Goal: Obtain resource: Download file/media

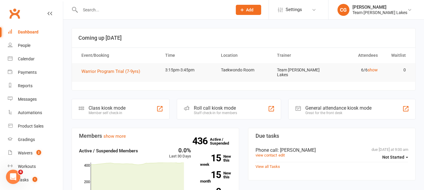
click at [128, 6] on input "text" at bounding box center [153, 10] width 150 height 8
paste input "Oliver Finn"
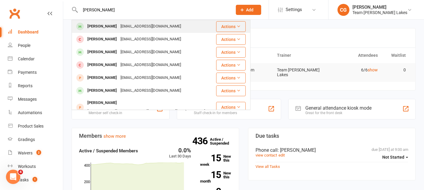
type input "Oliver Finn"
click at [119, 28] on div "soniafinn10@gmail.com" at bounding box center [151, 26] width 64 height 9
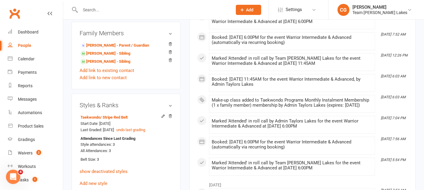
scroll to position [473, 0]
click at [109, 12] on input "text" at bounding box center [153, 10] width 150 height 8
paste input "Meher Gill"
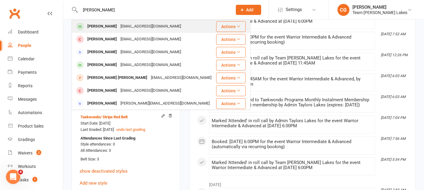
type input "Meher Gill"
click at [104, 25] on div "Meher Gill" at bounding box center [102, 26] width 33 height 9
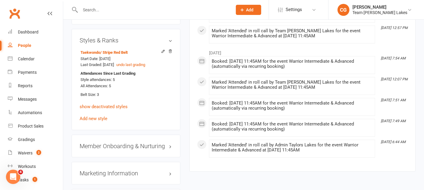
scroll to position [517, 0]
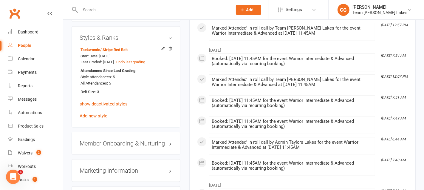
click at [140, 6] on input "text" at bounding box center [153, 10] width 150 height 8
paste input "Anastasia Val"
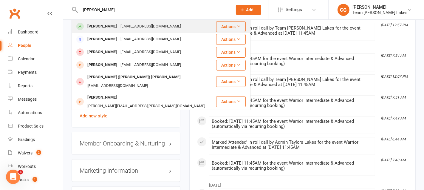
type input "Anastasia Val"
click at [107, 24] on div "Anastasia Val" at bounding box center [102, 26] width 33 height 9
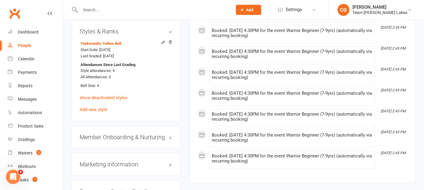
scroll to position [531, 0]
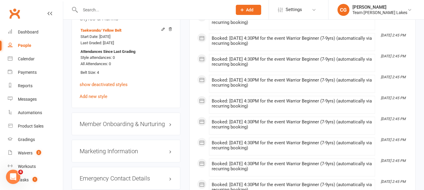
click at [162, 5] on div at bounding box center [150, 9] width 157 height 19
click at [161, 11] on input "text" at bounding box center [153, 10] width 150 height 8
paste input "Oddimone Ngun"
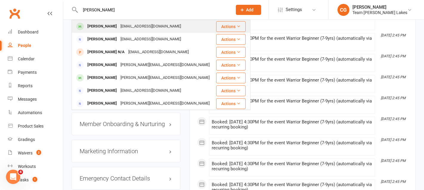
type input "Oddimone Ngun"
click at [111, 25] on div "Oddimone Ngun" at bounding box center [102, 26] width 33 height 9
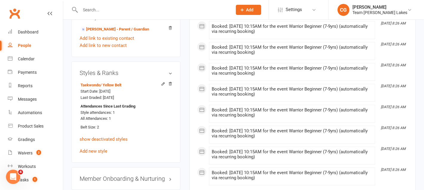
scroll to position [479, 0]
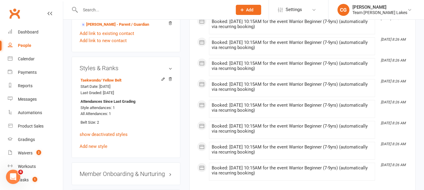
click at [103, 9] on input "text" at bounding box center [153, 10] width 150 height 8
paste input "Hazal Mevlut"
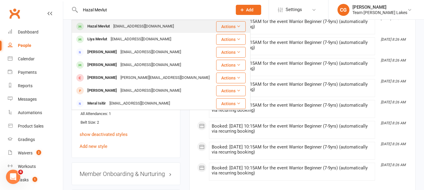
type input "Hazal Mevlut"
click at [110, 26] on div "Hazal Mevlut" at bounding box center [99, 26] width 26 height 9
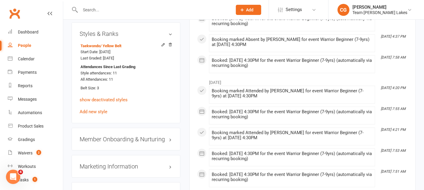
scroll to position [487, 0]
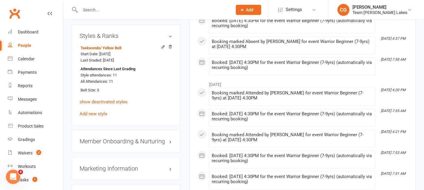
click at [125, 10] on input "text" at bounding box center [153, 10] width 150 height 8
paste input "Samuel Tanner"
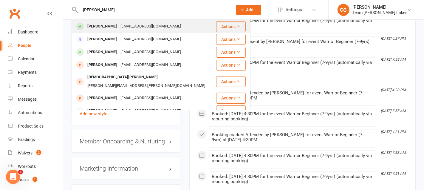
type input "Samuel Tanner"
click at [113, 25] on div "Samuel Tanner" at bounding box center [102, 26] width 33 height 9
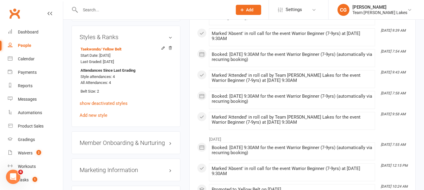
scroll to position [510, 0]
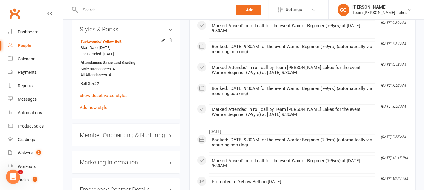
click at [119, 7] on input "text" at bounding box center [153, 10] width 150 height 8
paste input "Kaylee Bertram"
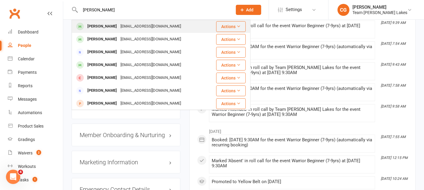
type input "Kaylee Bertram"
click at [124, 27] on div "simmi08@live.com.au" at bounding box center [151, 26] width 64 height 9
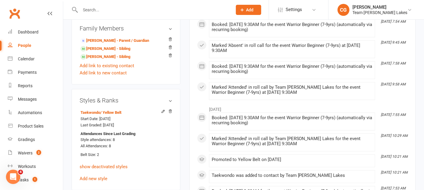
scroll to position [442, 0]
click at [89, 9] on input "text" at bounding box center [153, 10] width 150 height 8
paste input "Michalis Pentayitis"
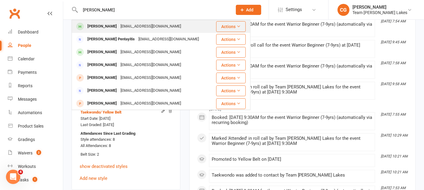
type input "Michalis Pentayitis"
click at [108, 25] on div "Michalis Pentayitis" at bounding box center [102, 26] width 33 height 9
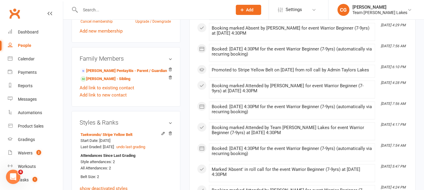
scroll to position [419, 0]
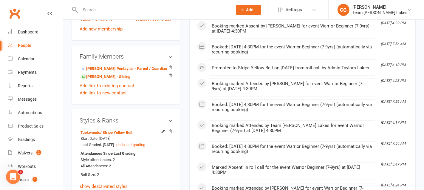
click at [135, 11] on input "text" at bounding box center [153, 10] width 150 height 8
paste input "Amelia Vo"
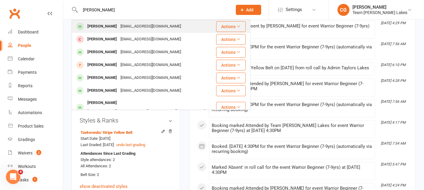
type input "Amelia Vo"
click at [125, 26] on div "wendyha21@gmail.com" at bounding box center [151, 26] width 64 height 9
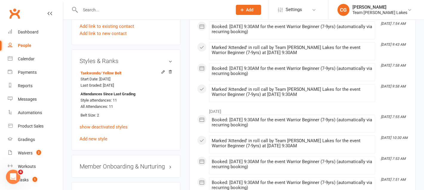
scroll to position [481, 0]
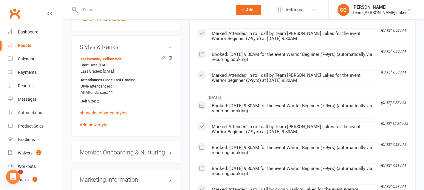
click at [119, 9] on input "text" at bounding box center [153, 10] width 150 height 8
paste input "Charlotte Yap"
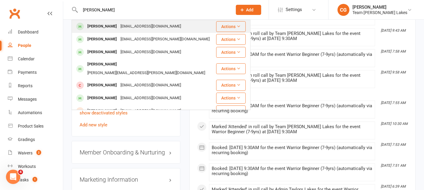
type input "Charlotte Yap"
click at [119, 27] on div "echeung.1986@gmail.com" at bounding box center [151, 26] width 64 height 9
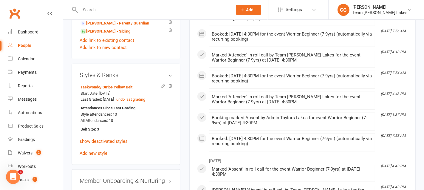
scroll to position [461, 0]
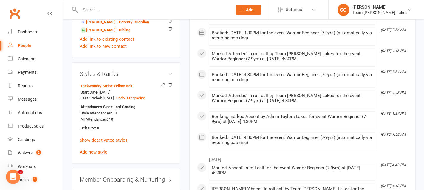
click at [95, 10] on input "text" at bounding box center [153, 10] width 150 height 8
paste input "Brooklyn Fernandez"
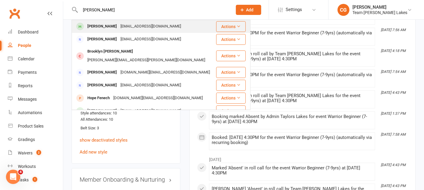
type input "Brooklyn Fernandez"
click at [107, 26] on div "Brooklyn Fernandez" at bounding box center [102, 26] width 33 height 9
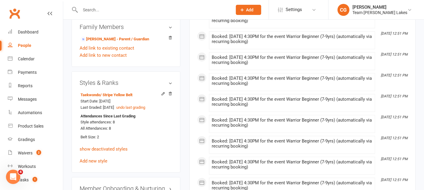
scroll to position [433, 0]
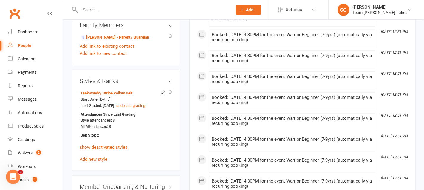
click at [91, 10] on input "text" at bounding box center [153, 10] width 150 height 8
paste input "Rio Nguyen"
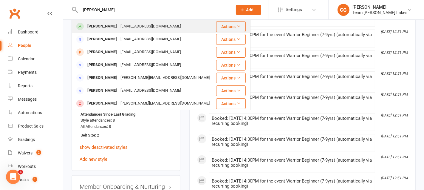
type input "Rio Nguyen"
click at [119, 27] on div "Riominhson@gmail.com" at bounding box center [151, 26] width 64 height 9
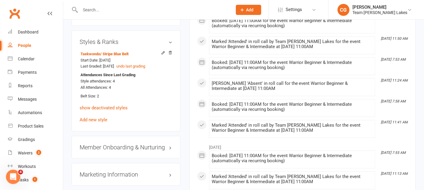
scroll to position [490, 0]
click at [82, 8] on input "text" at bounding box center [153, 10] width 150 height 8
paste input "Oscar Vincent"
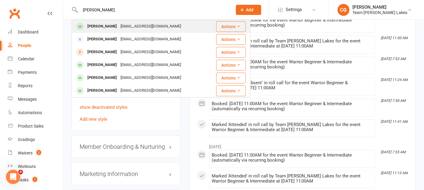
type input "Oscar Vincent"
click at [110, 26] on div "Oscar Vincent" at bounding box center [102, 26] width 33 height 9
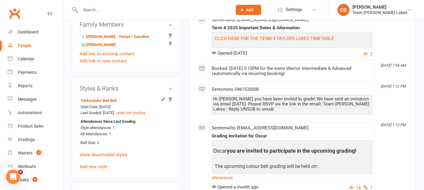
scroll to position [471, 0]
click at [118, 7] on input "text" at bounding box center [153, 10] width 150 height 8
paste input "Riaan Sharma"
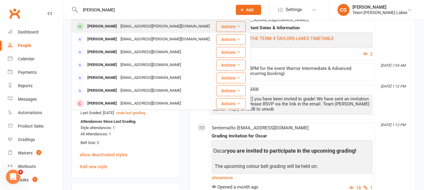
type input "Riaan Sharma"
click at [103, 26] on div "Riaan Sharma" at bounding box center [102, 26] width 33 height 9
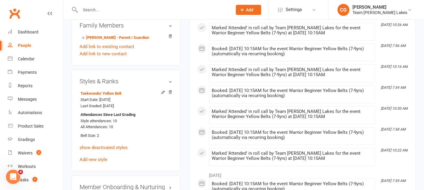
scroll to position [467, 0]
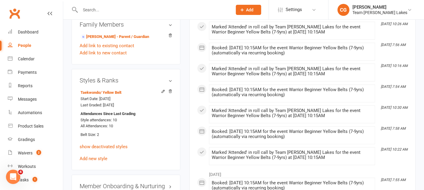
click at [113, 5] on div at bounding box center [150, 9] width 157 height 19
click at [113, 8] on input "text" at bounding box center [153, 10] width 150 height 8
paste input "Mateo Broyet"
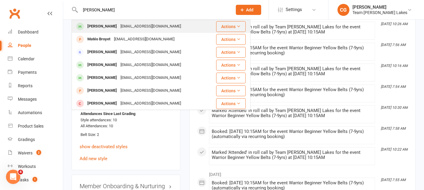
type input "Mateo Broyet"
click at [119, 24] on div "aurelienoly77@hotmail.com" at bounding box center [151, 26] width 64 height 9
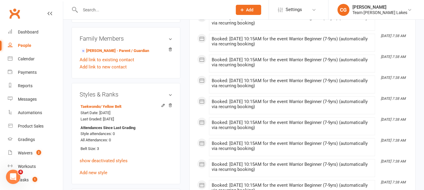
scroll to position [443, 0]
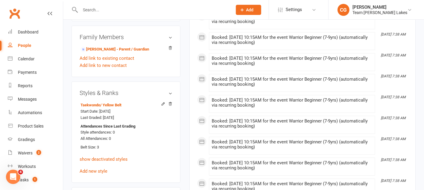
click at [131, 7] on input "text" at bounding box center [153, 10] width 150 height 8
paste input "Malik Hasan"
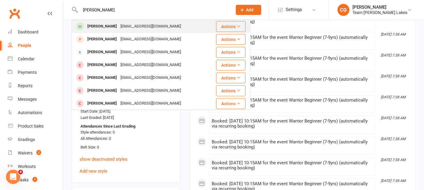
type input "Malik Hasan"
click at [119, 24] on div "M.zehra12@gmail.com" at bounding box center [151, 26] width 64 height 9
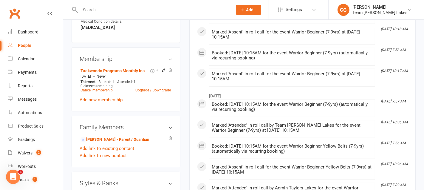
scroll to position [296, 0]
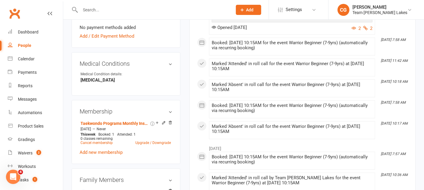
click at [108, 10] on input "text" at bounding box center [153, 10] width 150 height 8
paste input "Jetsen Dahl"
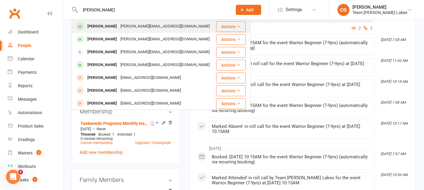
type input "Jetsen Dahl"
click at [119, 28] on div "Luke.cheren@gmail.com" at bounding box center [165, 26] width 93 height 9
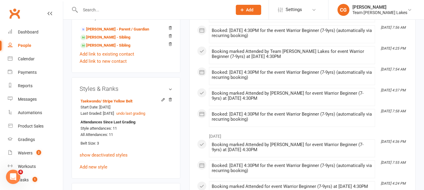
scroll to position [464, 0]
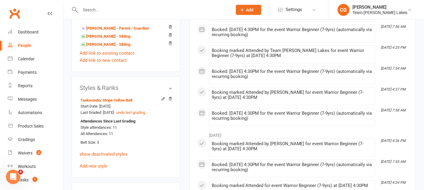
click at [133, 9] on input "text" at bounding box center [153, 10] width 150 height 8
paste input "Christian Angelkovski"
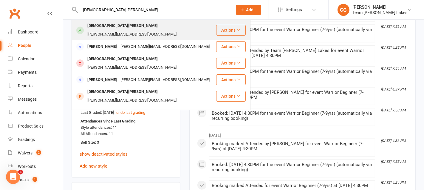
type input "Christian Angelkovski"
click at [117, 26] on div "Christian Angelkovski" at bounding box center [123, 25] width 74 height 9
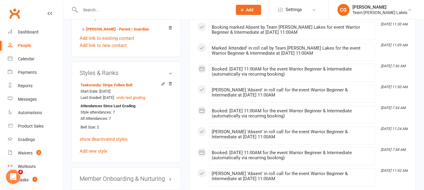
scroll to position [508, 0]
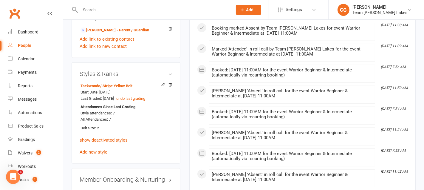
click at [136, 10] on input "text" at bounding box center [153, 10] width 150 height 8
paste input "Ishaan Sijwali"
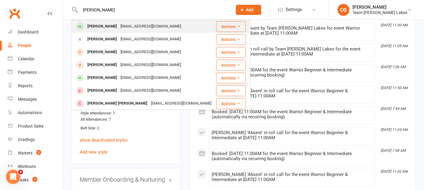
type input "Ishaan Sijwali"
click at [111, 27] on div "Ishaan Sijwali" at bounding box center [102, 26] width 33 height 9
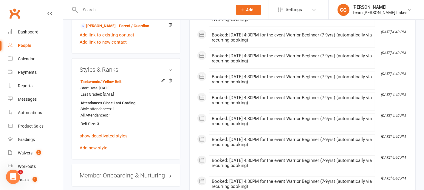
scroll to position [466, 0]
click at [112, 8] on input "text" at bounding box center [153, 10] width 150 height 8
paste input "Shanindu Sepala Dahanayaka"
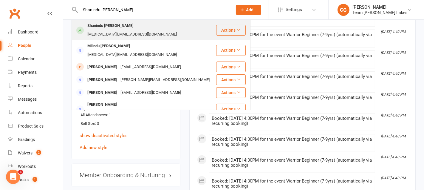
type input "Shanindu Sepala Dahanayaka"
click at [118, 25] on div "Shanindu Sepala Dahanayaka" at bounding box center [111, 25] width 50 height 9
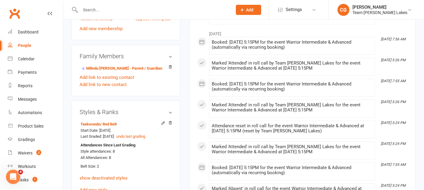
scroll to position [432, 0]
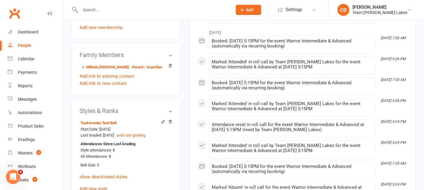
click at [132, 6] on input "text" at bounding box center [153, 10] width 150 height 8
paste input "Beau Petale"
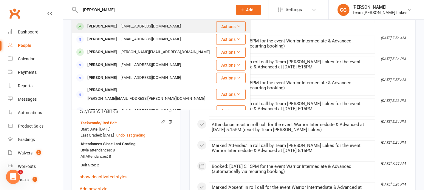
type input "Beau Petale"
click at [119, 27] on div "reneepetale@icloud.com" at bounding box center [151, 26] width 64 height 9
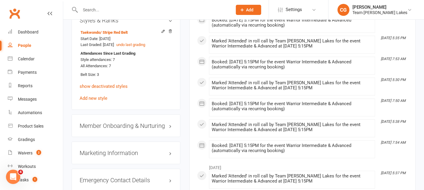
scroll to position [496, 0]
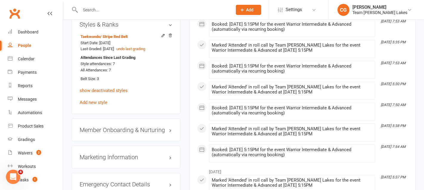
click at [133, 8] on input "text" at bounding box center [153, 10] width 150 height 8
paste input "Jonathan Aygur"
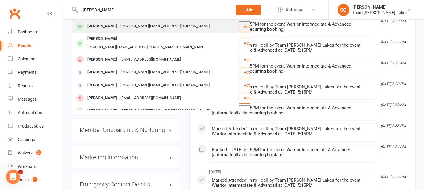
type input "Jonathan Aygur"
click at [119, 26] on div "mary.aygur@bigpond.com" at bounding box center [165, 26] width 93 height 9
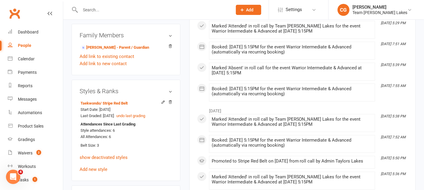
scroll to position [470, 0]
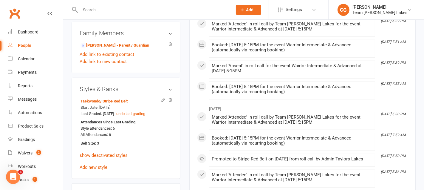
click at [121, 4] on div at bounding box center [150, 9] width 157 height 19
click at [119, 10] on input "text" at bounding box center [153, 10] width 150 height 8
paste input "Alyssa Bezzina"
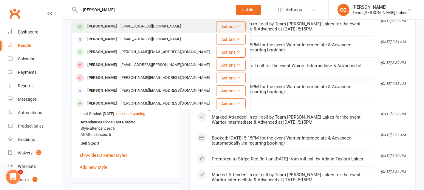
type input "Alyssa Bezzina"
click at [113, 24] on div "Alyssa Bezzina" at bounding box center [102, 26] width 33 height 9
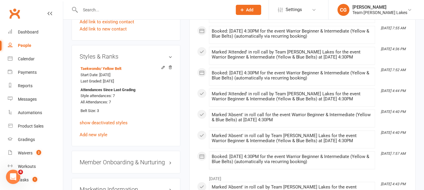
scroll to position [466, 0]
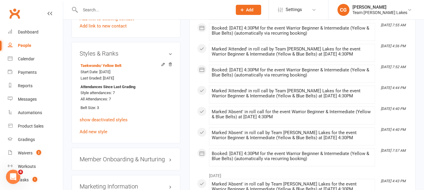
click at [118, 9] on input "text" at bounding box center [153, 10] width 150 height 8
paste input "Eva Dent"
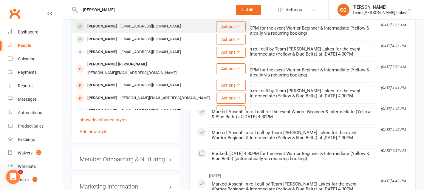
type input "Eva Dent"
click at [119, 25] on div "dent391@gmail.com" at bounding box center [151, 26] width 64 height 9
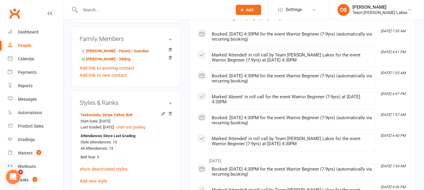
scroll to position [433, 0]
click at [117, 11] on input "text" at bounding box center [153, 10] width 150 height 8
paste input "[PERSON_NAME]"
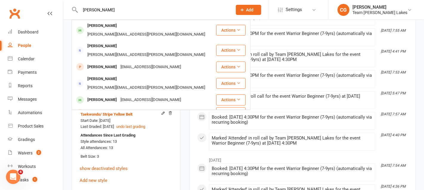
type input "[PERSON_NAME]"
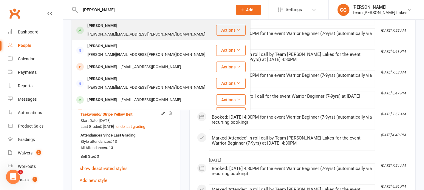
click at [107, 26] on div "[PERSON_NAME]" at bounding box center [102, 25] width 33 height 9
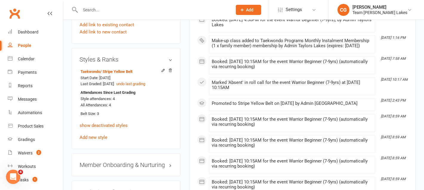
scroll to position [475, 0]
click at [109, 10] on input "text" at bounding box center [153, 10] width 150 height 8
paste input "Ajay Hansen Newth"
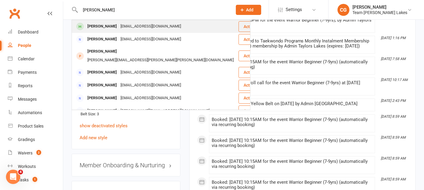
type input "Ajay Hansen Newth"
click at [118, 27] on div "Ajay Hansen Newth" at bounding box center [102, 26] width 33 height 9
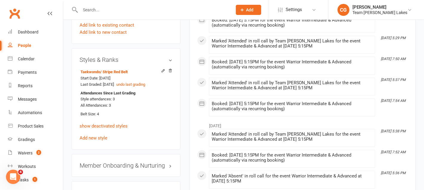
scroll to position [495, 0]
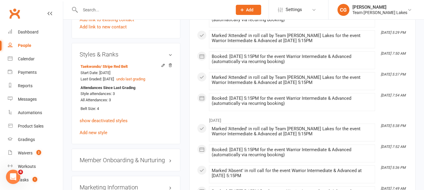
click at [107, 10] on input "text" at bounding box center [153, 10] width 150 height 8
paste input "[PERSON_NAME]"
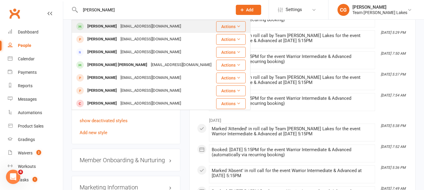
type input "[PERSON_NAME]"
click at [109, 24] on div "[PERSON_NAME]" at bounding box center [102, 26] width 33 height 9
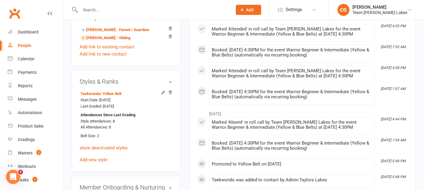
scroll to position [472, 0]
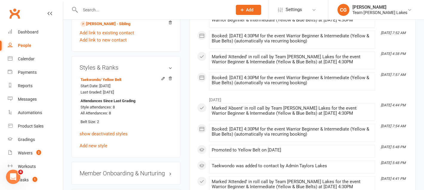
click at [106, 9] on input "text" at bounding box center [153, 10] width 150 height 8
paste input "Zemira Sanico"
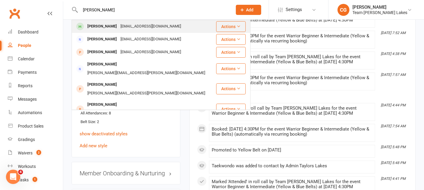
type input "Zemira Sanico"
click at [119, 26] on div "charitydarling.sanico@gmail.com" at bounding box center [151, 26] width 64 height 9
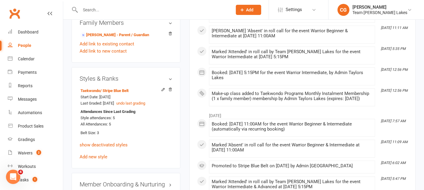
scroll to position [450, 0]
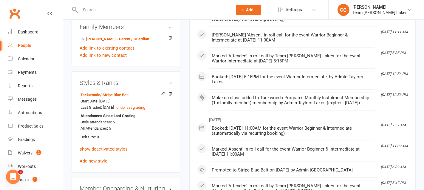
click at [106, 11] on input "text" at bounding box center [153, 10] width 150 height 8
paste input "Evie Mclean"
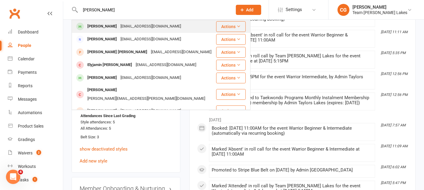
type input "Evie Mclean"
click at [106, 27] on div "Evie Mclean" at bounding box center [102, 26] width 33 height 9
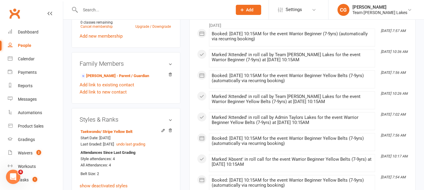
scroll to position [456, 0]
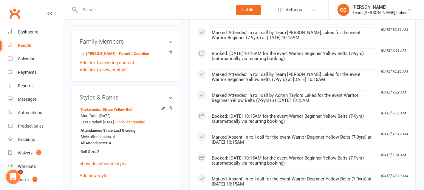
click at [103, 10] on input "text" at bounding box center [153, 10] width 150 height 8
paste input "Leo Petrlic"
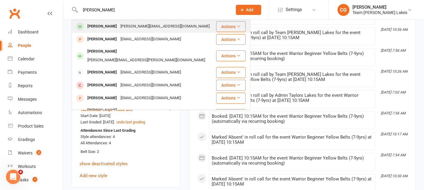
type input "Leo Petrlic"
click at [119, 27] on div "v.sikic@live.com.au" at bounding box center [165, 26] width 93 height 9
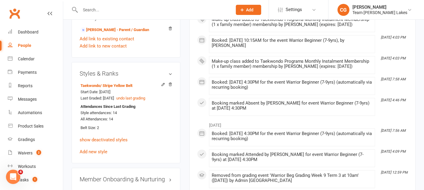
scroll to position [499, 0]
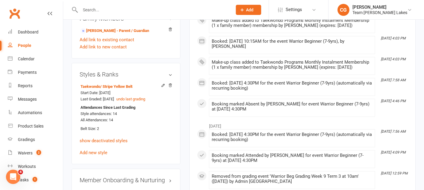
click at [119, 2] on div at bounding box center [150, 9] width 157 height 19
click at [119, 9] on input "text" at bounding box center [153, 10] width 150 height 8
paste input "Alexander Chrysanthakopoulos"
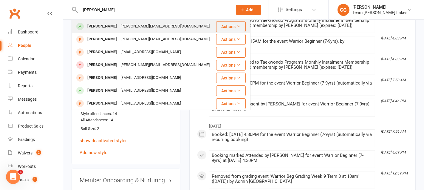
type input "Alexander Chrysanthakopoulos"
click at [119, 24] on div "Alexander Chrysanthakopoulos" at bounding box center [102, 26] width 33 height 9
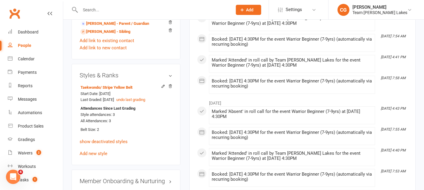
scroll to position [487, 0]
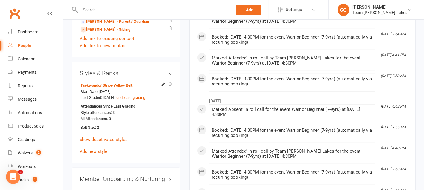
click at [132, 6] on input "text" at bounding box center [153, 10] width 150 height 8
paste input "Cooper Kerr"
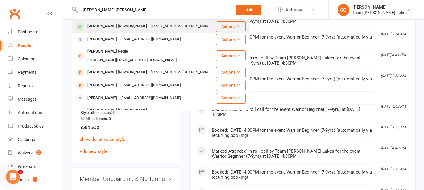
type input "Cooper Kerr"
click at [149, 24] on div "kerrebecca36@gmail.com" at bounding box center [181, 26] width 64 height 9
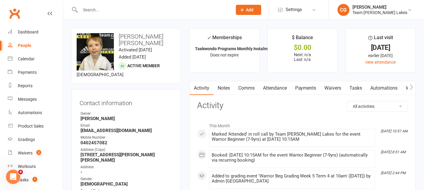
click at [106, 9] on input "text" at bounding box center [153, 10] width 150 height 8
paste input "Vihaan Kanaganayagam"
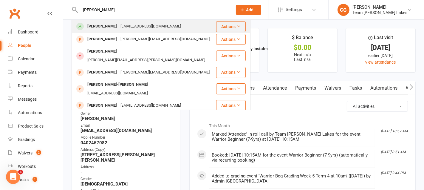
type input "Vihaan Kanaganayagam"
click at [119, 30] on div "Vihaan Kanaganayagam" at bounding box center [102, 26] width 33 height 9
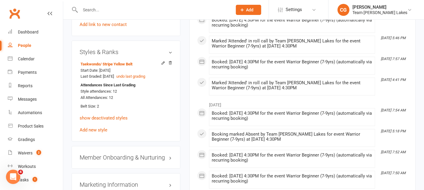
scroll to position [496, 0]
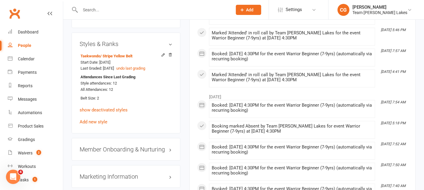
click at [108, 10] on input "text" at bounding box center [153, 10] width 150 height 8
paste input "Vincent Perris"
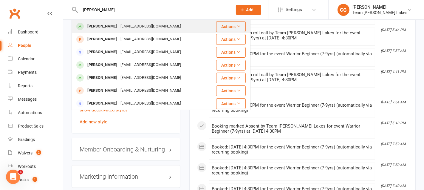
type input "Vincent Perris"
click at [108, 26] on div "Vincent Perris" at bounding box center [102, 26] width 33 height 9
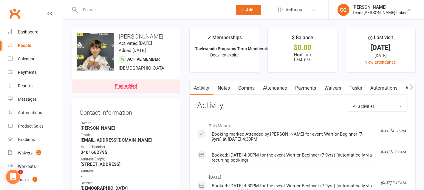
click at [100, 13] on input "text" at bounding box center [153, 10] width 150 height 8
paste input "Anton Constandaras"
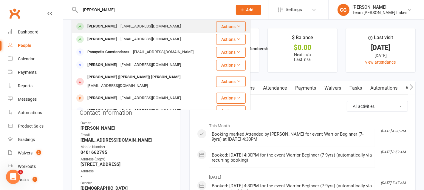
type input "Anton Constandaras"
click at [119, 28] on div "Anton Constandaras" at bounding box center [102, 26] width 33 height 9
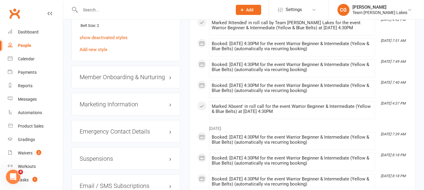
scroll to position [480, 0]
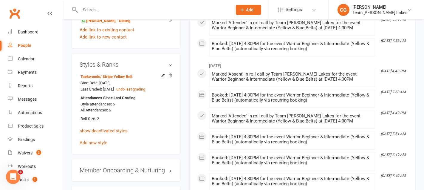
click at [108, 11] on input "text" at bounding box center [153, 10] width 150 height 8
paste input "Nicholas Charalambous"
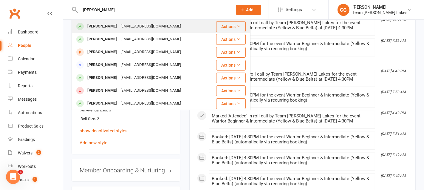
type input "Nicholas Charalambous"
click at [119, 24] on div "Nicholas Charalambous" at bounding box center [102, 26] width 33 height 9
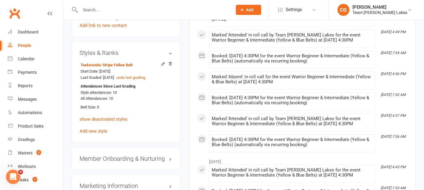
scroll to position [508, 0]
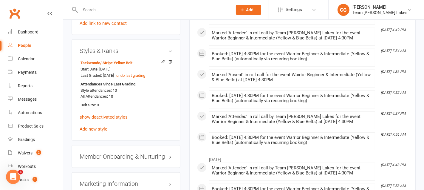
click at [134, 11] on input "text" at bounding box center [153, 10] width 150 height 8
paste input "Kingston Panton"
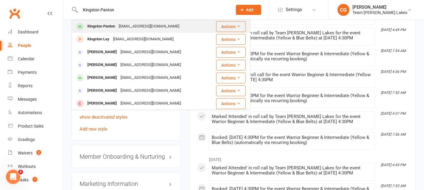
type input "Kingston Panton"
click at [138, 30] on div "bcmentgroup@gmail.com" at bounding box center [149, 26] width 64 height 9
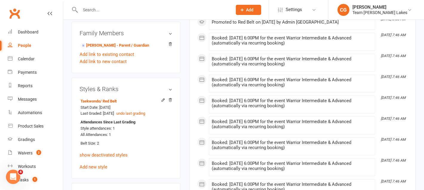
scroll to position [442, 0]
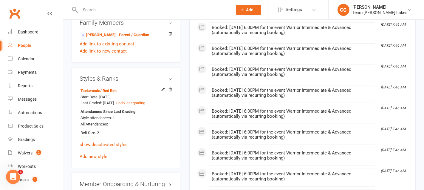
click at [112, 9] on input "text" at bounding box center [153, 10] width 150 height 8
paste input "Rebecca Thomas"
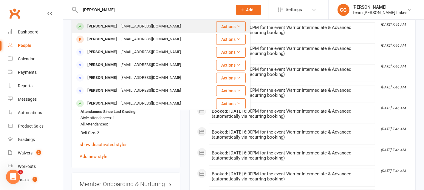
type input "Rebecca Thomas"
click at [114, 26] on div "Rebecca Thomas" at bounding box center [102, 26] width 33 height 9
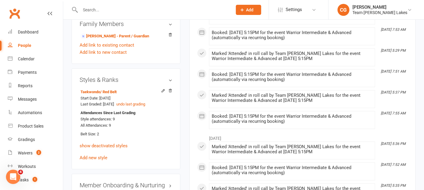
scroll to position [442, 0]
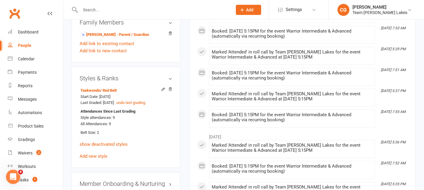
click at [102, 9] on input "text" at bounding box center [153, 10] width 150 height 8
paste input "Liam Peterson"
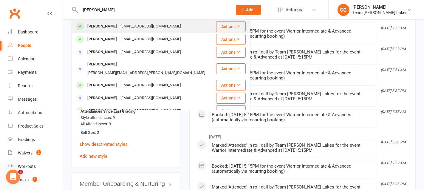
type input "Liam Peterson"
click at [111, 24] on div "Liam Peterson" at bounding box center [102, 26] width 33 height 9
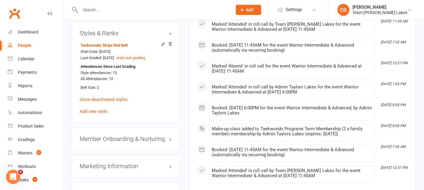
scroll to position [524, 0]
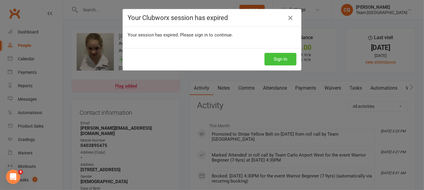
click at [282, 61] on button "Sign In" at bounding box center [280, 59] width 32 height 13
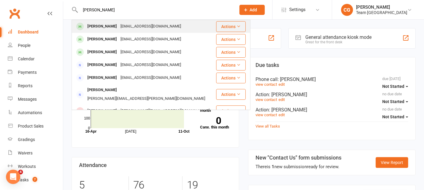
type input "Liana Kora Agrotis"
click at [117, 25] on div "Liana Kora Agrotis" at bounding box center [102, 26] width 33 height 9
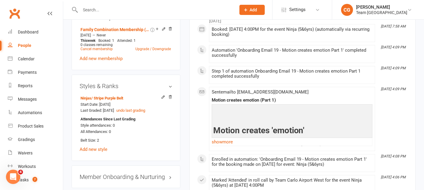
scroll to position [472, 0]
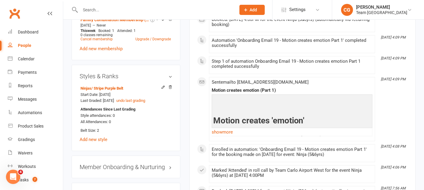
click at [102, 8] on input "text" at bounding box center [154, 10] width 153 height 8
click at [117, 8] on input "text" at bounding box center [154, 10] width 153 height 8
paste input "James Bowman"
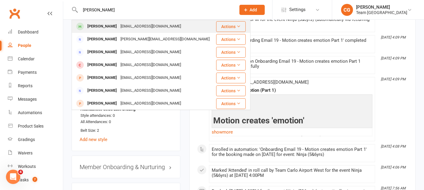
type input "James Bowman"
click at [117, 28] on div "James Bowman rdbowman90@gmail.com" at bounding box center [134, 26] width 97 height 9
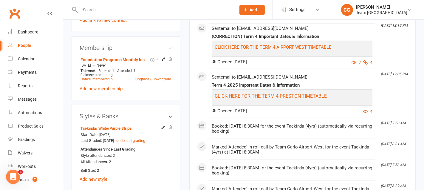
scroll to position [448, 0]
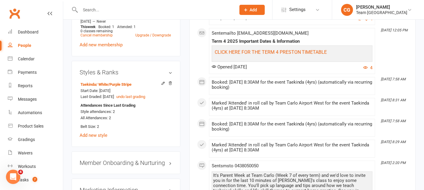
click at [120, 4] on div at bounding box center [152, 9] width 160 height 19
click at [120, 10] on input "text" at bounding box center [154, 10] width 153 height 8
paste input "Thomas White"
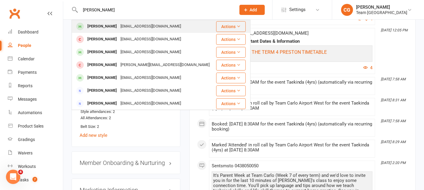
type input "Thomas White"
click at [121, 24] on div "marie_anned@hotmail.com" at bounding box center [151, 26] width 64 height 9
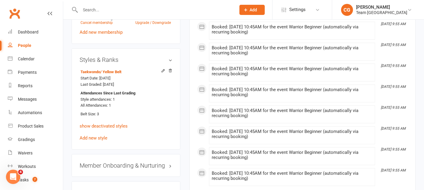
scroll to position [472, 0]
click at [142, 6] on input "text" at bounding box center [154, 10] width 153 height 8
paste input "Adam Pham"
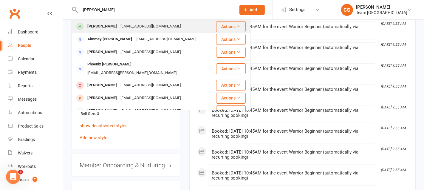
type input "Adam Pham"
click at [120, 25] on div "xiaojing_17@hotmail.com" at bounding box center [151, 26] width 64 height 9
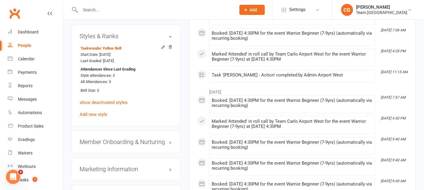
scroll to position [496, 0]
click at [101, 10] on input "text" at bounding box center [154, 10] width 153 height 8
paste input "Ruby Elliott"
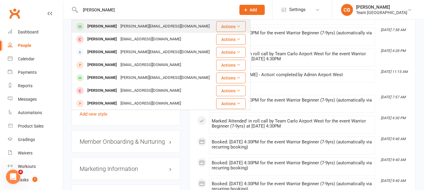
type input "Ruby Elliott"
click at [107, 26] on div "Ruby Elliott" at bounding box center [102, 26] width 33 height 9
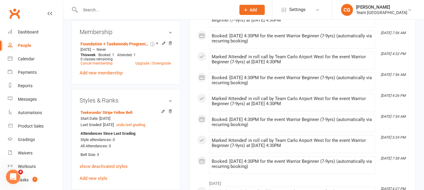
scroll to position [466, 0]
click at [91, 9] on input "text" at bounding box center [154, 10] width 153 height 8
paste input "Carter Zhang"
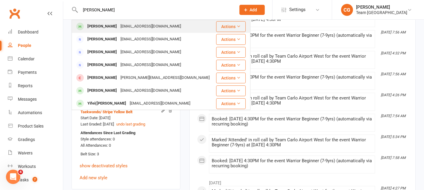
type input "Carter Zhang"
click at [110, 23] on div "Carter Zhang" at bounding box center [102, 26] width 33 height 9
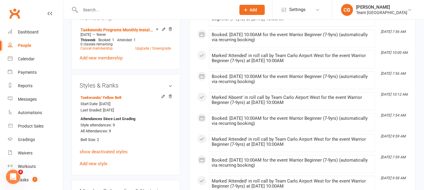
scroll to position [485, 0]
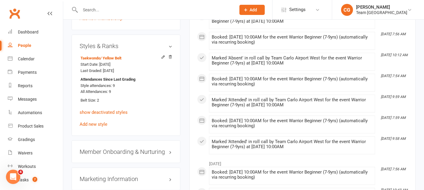
click at [101, 12] on input "text" at bounding box center [154, 10] width 153 height 8
paste input "Dylan Scott"
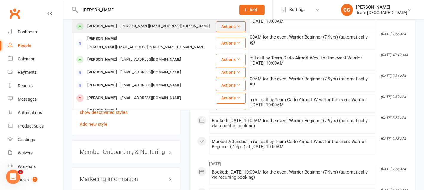
type input "Dylan Scott"
click at [108, 25] on div "Dylan Scott" at bounding box center [102, 26] width 33 height 9
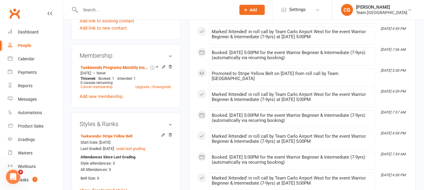
scroll to position [415, 0]
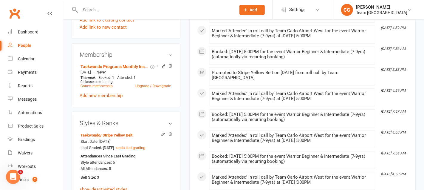
click at [111, 17] on div at bounding box center [152, 9] width 160 height 19
click at [111, 11] on input "text" at bounding box center [154, 10] width 153 height 8
paste input "Luca Boccabella"
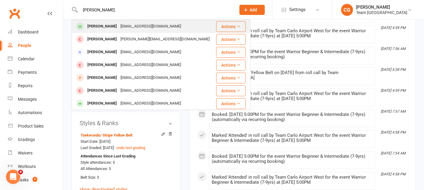
type input "Luca Boccabella"
click at [109, 27] on div "Luca Boccabella" at bounding box center [102, 26] width 33 height 9
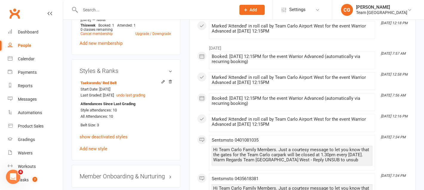
scroll to position [467, 0]
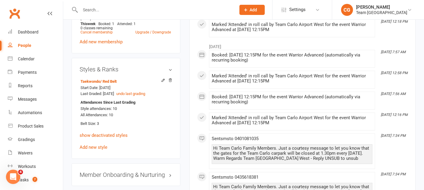
click at [97, 10] on input "text" at bounding box center [154, 10] width 153 height 8
paste input "Isabelle Lau"
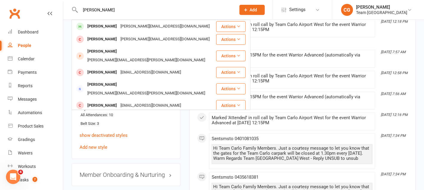
type input "Isabelle Lau"
click at [102, 26] on div "Isabelle Lau" at bounding box center [102, 26] width 33 height 9
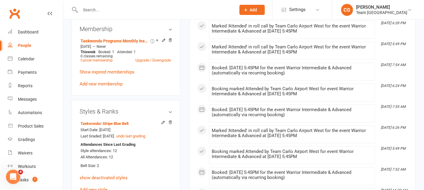
scroll to position [442, 0]
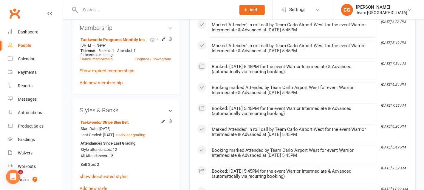
click at [107, 13] on input "text" at bounding box center [154, 10] width 153 height 8
paste input "Harry Hinrichs"
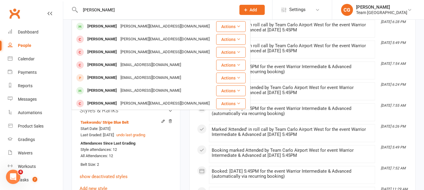
type input "Harry Hinrichs"
click at [112, 24] on div "Harry Hinrichs" at bounding box center [102, 26] width 33 height 9
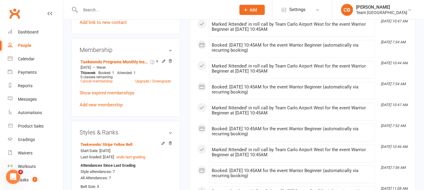
scroll to position [436, 0]
click at [112, 6] on input "text" at bounding box center [154, 10] width 153 height 8
paste input "Peter Rozanitis"
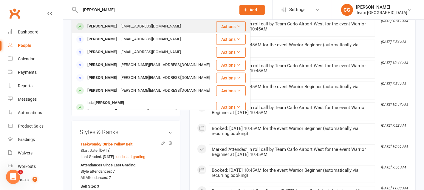
type input "Peter Rozanitis"
click at [106, 24] on div "Peter Rozanitis" at bounding box center [102, 26] width 33 height 9
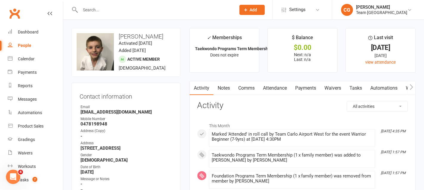
scroll to position [435, 0]
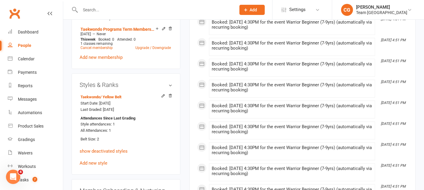
click at [113, 9] on input "text" at bounding box center [154, 10] width 153 height 8
paste input "Benjamin Lolis"
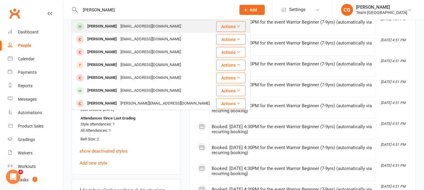
type input "Benjamin Lolis"
click at [119, 23] on div "Sarahlouiselolis@gmail.com" at bounding box center [151, 26] width 64 height 9
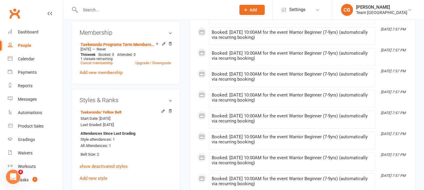
scroll to position [436, 0]
click at [89, 12] on input "text" at bounding box center [154, 10] width 153 height 8
paste input "Mitchell Mcgrath"
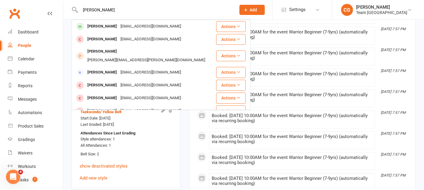
type input "Mitchell Mcgrath"
click at [109, 24] on div "Mitchell McGrath" at bounding box center [102, 26] width 33 height 9
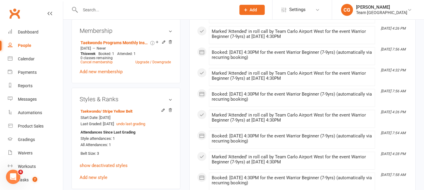
scroll to position [454, 0]
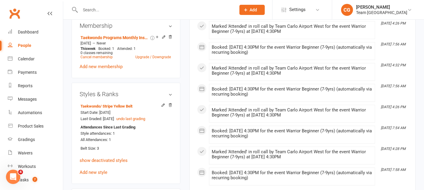
click at [141, 9] on input "text" at bounding box center [154, 10] width 153 height 8
paste input "Aeyon Jeewandara"
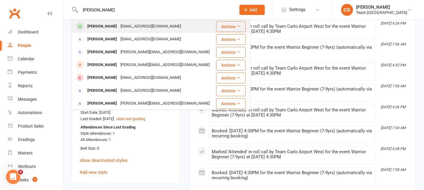
type input "Aeyon Jeewandara"
click at [159, 27] on div "umeshaj@gmail.com" at bounding box center [151, 26] width 64 height 9
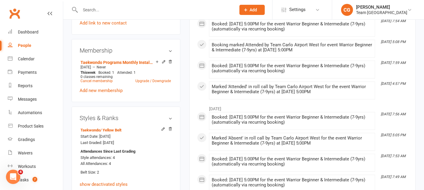
scroll to position [422, 0]
click at [137, 8] on input "text" at bounding box center [154, 10] width 153 height 8
paste input "Walter Coats"
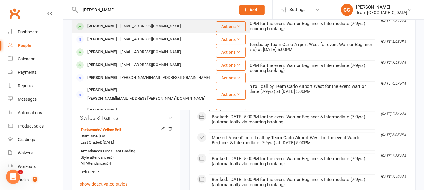
type input "Walter Coats"
click at [119, 25] on div "Jennacoats2019@gmail.com" at bounding box center [151, 26] width 64 height 9
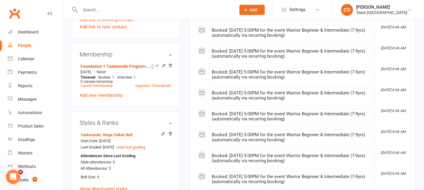
scroll to position [480, 0]
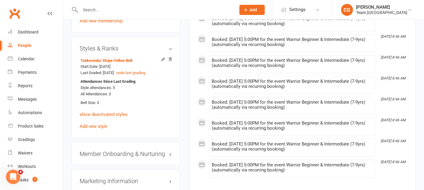
click at [91, 7] on input "text" at bounding box center [154, 10] width 153 height 8
paste input "Leon Caruana"
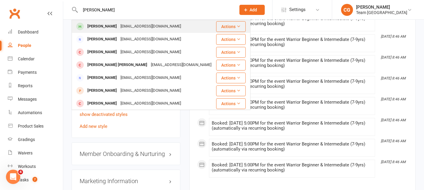
type input "Leon Caruana"
click at [108, 28] on div "Leon Caruana" at bounding box center [102, 26] width 33 height 9
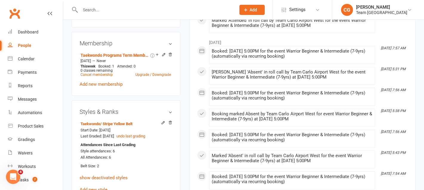
scroll to position [410, 0]
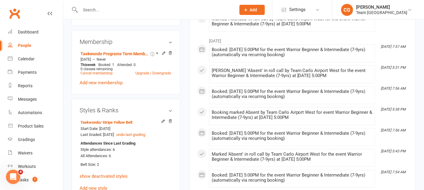
click at [141, 12] on input "text" at bounding box center [154, 10] width 153 height 8
paste input "Juliette Monas"
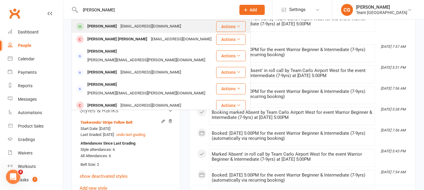
type input "Juliette Monas"
click at [113, 27] on div "Juliette Monas" at bounding box center [102, 26] width 33 height 9
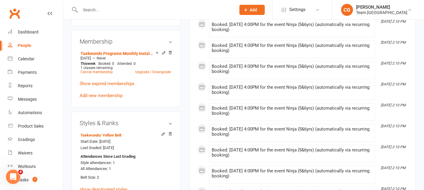
scroll to position [425, 0]
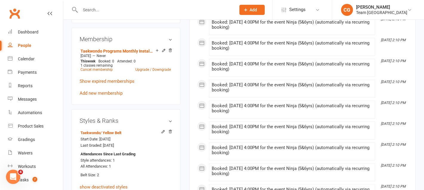
click at [95, 8] on input "text" at bounding box center [154, 10] width 153 height 8
paste input "Kiara Adya"
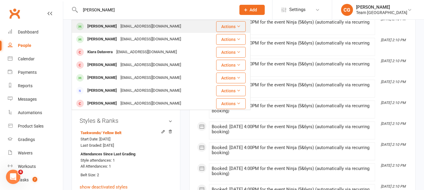
type input "Kiara Adya"
click at [104, 27] on div "Kiara Adya" at bounding box center [102, 26] width 33 height 9
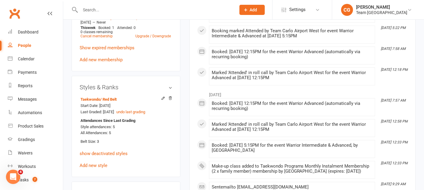
scroll to position [463, 0]
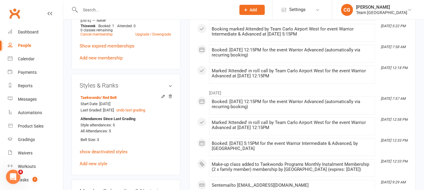
click at [92, 6] on input "text" at bounding box center [154, 10] width 153 height 8
paste input "Harlow Ragusa"
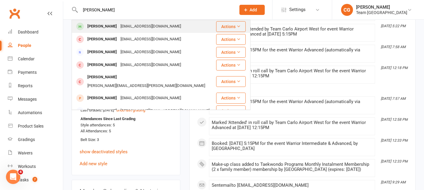
type input "Harlow Ragusa"
click at [101, 25] on div "Harlow Ragusa" at bounding box center [102, 26] width 33 height 9
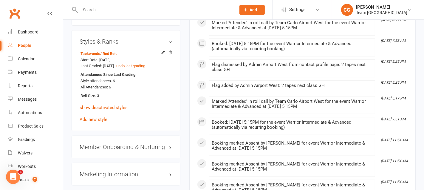
scroll to position [478, 0]
click at [105, 6] on input "text" at bounding box center [154, 10] width 153 height 8
paste input "Stevie Sannipoli"
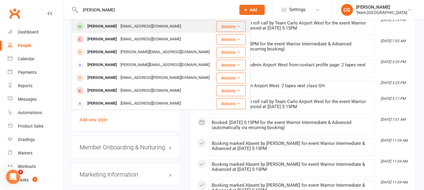
type input "Stevie Sannipoli"
click at [104, 24] on div "Stevie Sannipoli" at bounding box center [102, 26] width 33 height 9
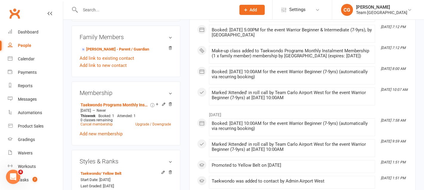
scroll to position [397, 0]
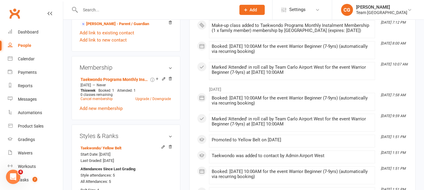
click at [108, 4] on div at bounding box center [152, 9] width 160 height 19
click at [103, 7] on input "text" at bounding box center [154, 10] width 153 height 8
paste input "Aahir Kumar"
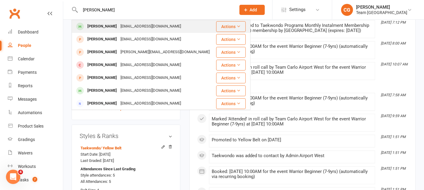
type input "Aahir Kumar"
click at [109, 27] on div "Aahir Kumar" at bounding box center [102, 26] width 33 height 9
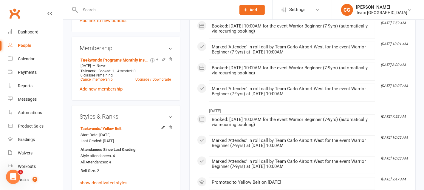
scroll to position [425, 0]
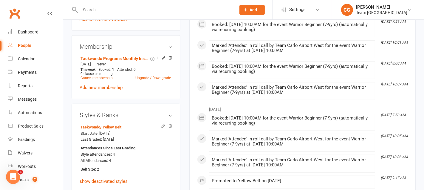
click at [96, 9] on input "text" at bounding box center [154, 10] width 153 height 8
paste input "Aidan Raiti"
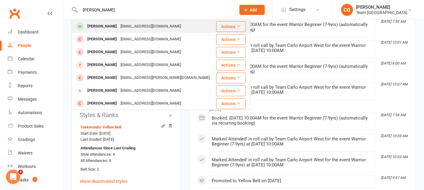
type input "Aidan Raiti"
click at [102, 24] on div "Aidan Raiti" at bounding box center [102, 26] width 33 height 9
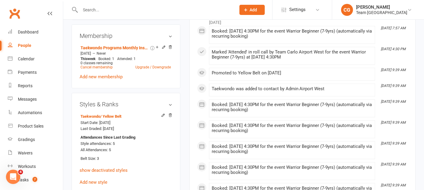
scroll to position [423, 0]
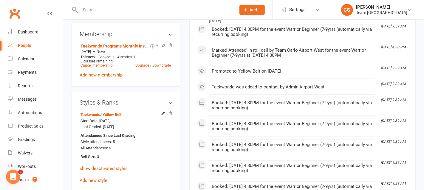
click at [89, 10] on input "text" at bounding box center [154, 10] width 153 height 8
paste input "Aria Gopee"
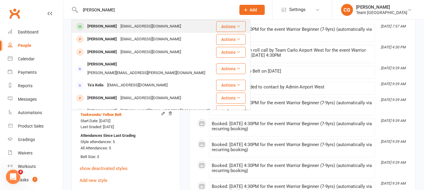
type input "Aria Gopee"
click at [114, 21] on div "Aria Gopee Dawness@gmail.com" at bounding box center [143, 26] width 143 height 12
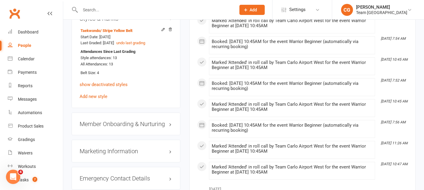
scroll to position [505, 0]
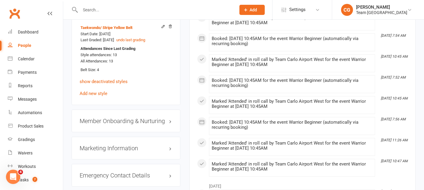
click at [105, 5] on div at bounding box center [152, 9] width 160 height 19
click at [104, 7] on input "text" at bounding box center [154, 10] width 153 height 8
paste input "Eleanor Laguda"
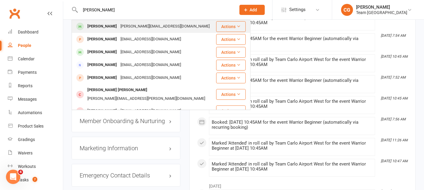
type input "Eleanor Laguda"
click at [110, 26] on div "Eleanor Laguda" at bounding box center [102, 26] width 33 height 9
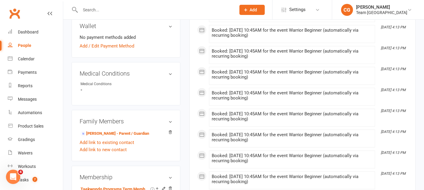
scroll to position [453, 0]
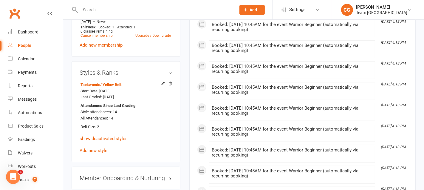
click at [90, 10] on input "text" at bounding box center [154, 10] width 153 height 8
paste input "Enid Sunderland"
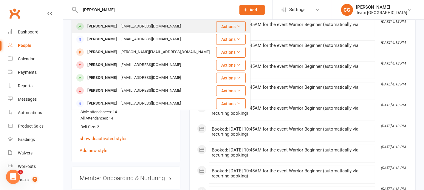
type input "Enid Sunderland"
click at [123, 27] on div "elenajohnsunderland@yahoo.com" at bounding box center [151, 26] width 64 height 9
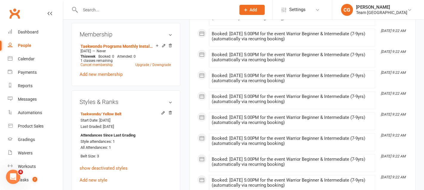
scroll to position [431, 0]
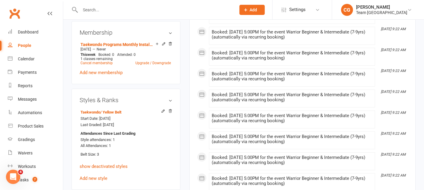
click at [99, 7] on input "text" at bounding box center [154, 10] width 153 height 8
paste input "Xsavior Hogan"
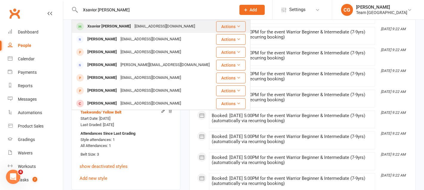
type input "Xsavior Hogan"
click at [106, 23] on div "Xsavior Hogan" at bounding box center [109, 26] width 47 height 9
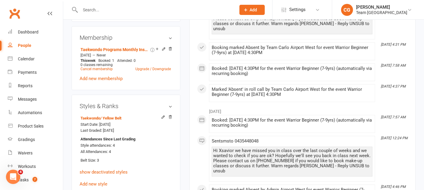
scroll to position [445, 0]
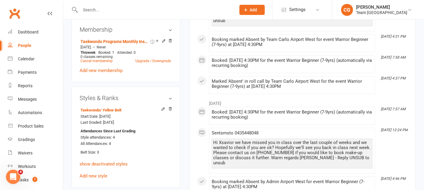
click at [106, 10] on input "text" at bounding box center [154, 10] width 153 height 8
paste input "Isla Thomas"
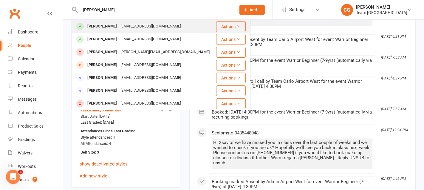
type input "Isla Thomas"
click at [119, 26] on div "b.thomas123@hotmail.com" at bounding box center [151, 26] width 64 height 9
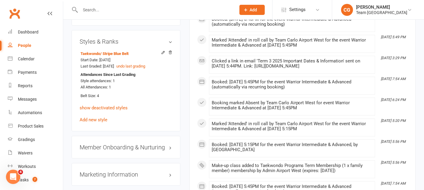
scroll to position [493, 0]
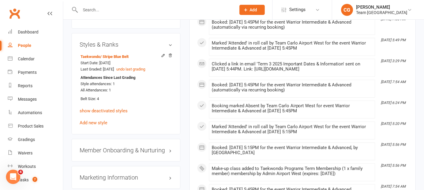
click at [80, 10] on input "text" at bounding box center [154, 10] width 153 height 8
paste input "Monty Denham"
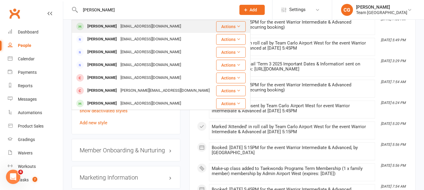
type input "Monty Denham"
click at [104, 25] on div "Monty Denham" at bounding box center [102, 26] width 33 height 9
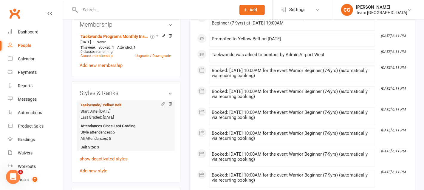
scroll to position [430, 0]
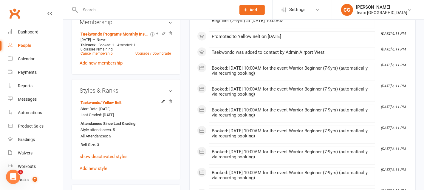
click at [97, 8] on input "text" at bounding box center [154, 10] width 153 height 8
paste input "Spencer Marrinon"
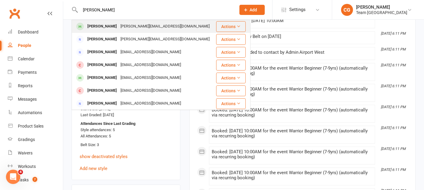
type input "Spencer Marrinon"
click at [107, 24] on div "Spencer Marrinon" at bounding box center [102, 26] width 33 height 9
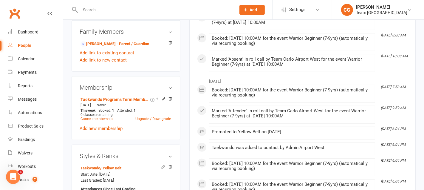
scroll to position [371, 0]
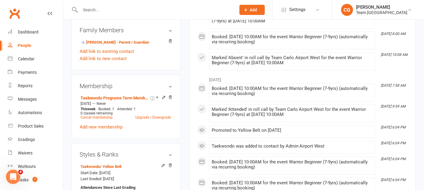
click at [112, 11] on input "text" at bounding box center [154, 10] width 153 height 8
paste input "Noah Laubreaux"
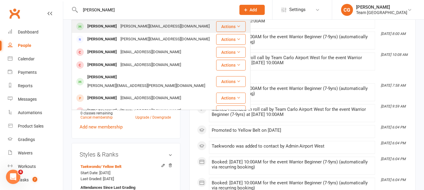
type input "Noah Laubreaux"
click at [122, 27] on div "steven.laubreaux@gmail.com" at bounding box center [165, 26] width 93 height 9
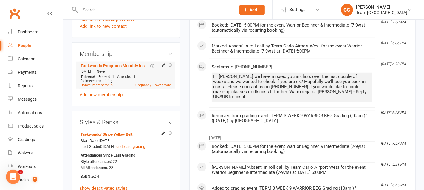
scroll to position [404, 0]
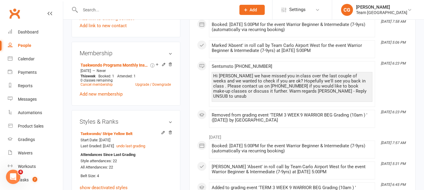
click at [130, 13] on input "text" at bounding box center [154, 10] width 153 height 8
paste input "Emilio Toro Portelli"
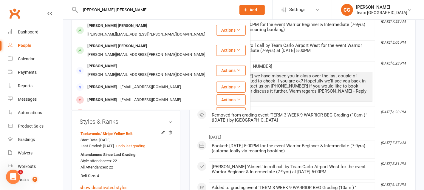
type input "Emilio Toro Portelli"
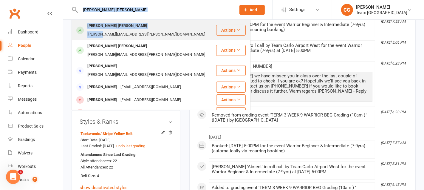
drag, startPoint x: 136, startPoint y: 19, endPoint x: 136, endPoint y: 25, distance: 5.4
click at [136, 19] on div "Emilio Toro Portelli Emilio Toro Portelli elisha.portelli@live.com Actions Heid…" at bounding box center [152, 9] width 160 height 19
click at [136, 30] on div "elisha.portelli@live.com" at bounding box center [146, 34] width 121 height 9
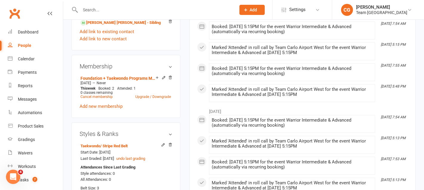
scroll to position [421, 0]
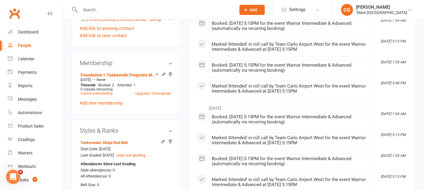
click at [107, 13] on input "text" at bounding box center [154, 10] width 153 height 8
paste input "Anna Tsakiridis"
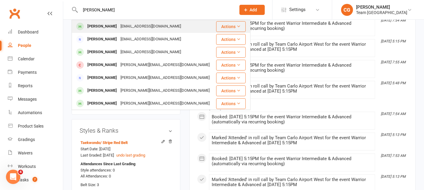
type input "Anna Tsakiridis"
click at [112, 24] on div "Anna Tsakiridis" at bounding box center [102, 26] width 33 height 9
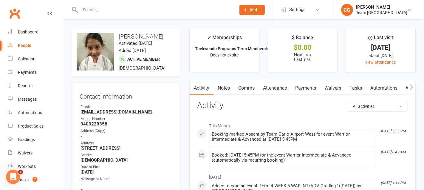
click at [111, 8] on input "text" at bounding box center [154, 10] width 153 height 8
paste input "Nicholas Tsakiridis"
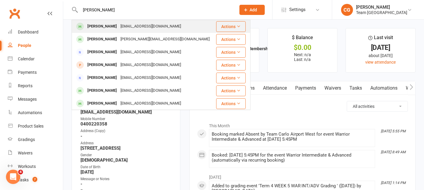
type input "Nicholas Tsakiridis"
click at [119, 27] on div "Nicholas Tsakiridis" at bounding box center [102, 26] width 33 height 9
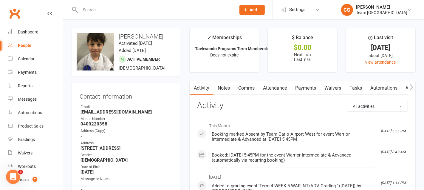
click at [107, 9] on input "text" at bounding box center [154, 10] width 153 height 8
paste input "Nicholas Tsakiridis"
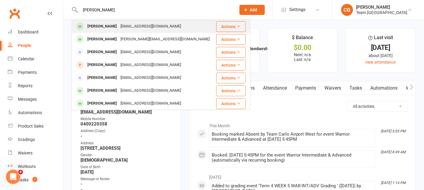
type input "Nicholas Tsakiridis"
click at [124, 23] on div "Yowanat77@gmail.com" at bounding box center [151, 26] width 64 height 9
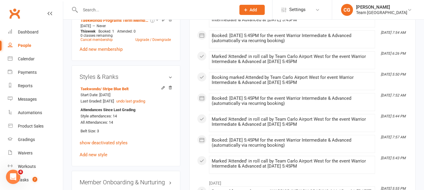
scroll to position [465, 0]
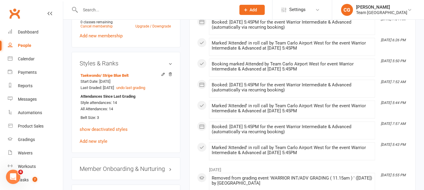
click at [95, 13] on input "text" at bounding box center [154, 10] width 153 height 8
paste input "Alexander Malkoun"
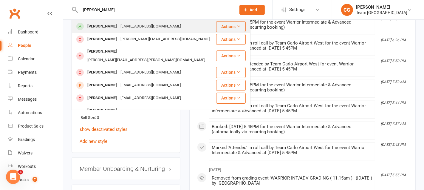
type input "Alexander Malkoun"
click at [110, 29] on div "Alexander Malkoun" at bounding box center [102, 26] width 33 height 9
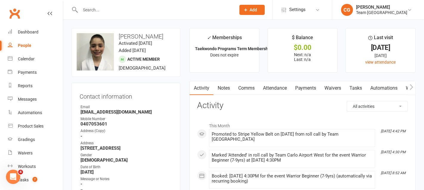
click at [104, 9] on input "text" at bounding box center [154, 10] width 153 height 8
paste input "Abigail Mcpherson"
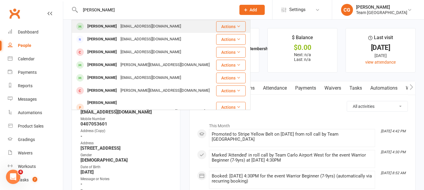
type input "Abigail Mcpherson"
click at [106, 24] on div "Abigail McPherson" at bounding box center [102, 26] width 33 height 9
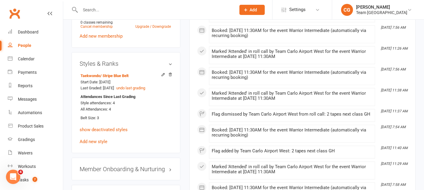
scroll to position [456, 0]
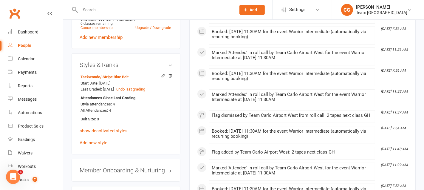
click at [105, 10] on input "text" at bounding box center [154, 10] width 153 height 8
paste input "Avery Spero"
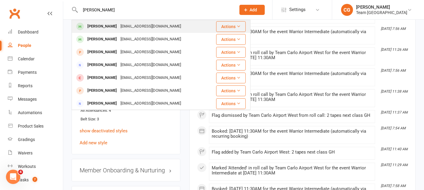
type input "Avery Spero"
click at [119, 28] on div "Hello@pinkteapot.com.au" at bounding box center [151, 26] width 64 height 9
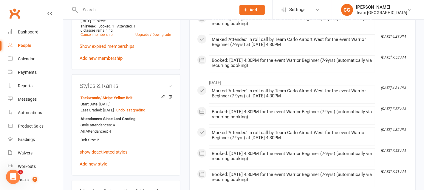
scroll to position [478, 0]
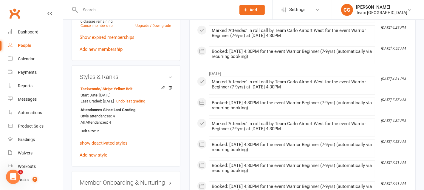
click at [109, 4] on div at bounding box center [152, 9] width 160 height 19
click at [109, 7] on input "text" at bounding box center [154, 10] width 153 height 8
paste input "Christian Maccanti"
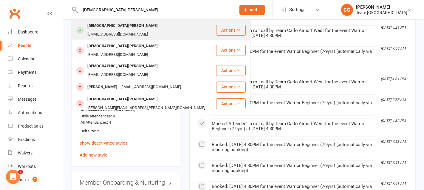
type input "Christian Maccanti"
click at [122, 30] on div "danibroek@gmail.com" at bounding box center [118, 34] width 64 height 9
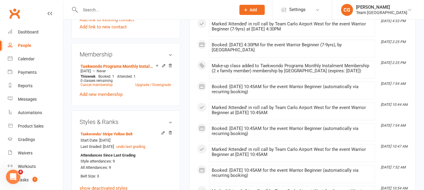
scroll to position [439, 0]
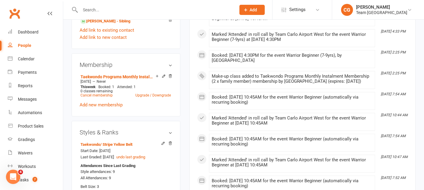
click at [101, 12] on input "text" at bounding box center [154, 10] width 153 height 8
paste input "Joshua Esmaquel"
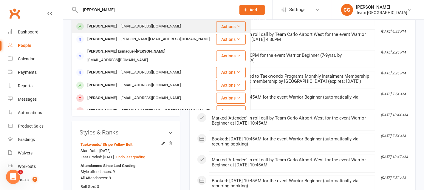
type input "Joshua Esmaquel"
click at [117, 25] on div "Joshua Esmaquel" at bounding box center [102, 26] width 33 height 9
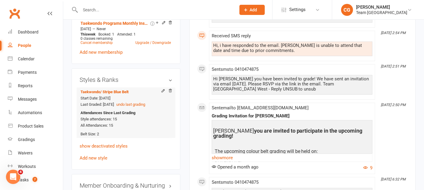
scroll to position [455, 0]
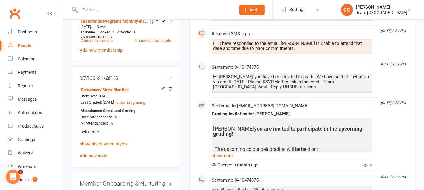
click at [103, 10] on input "text" at bounding box center [154, 10] width 153 height 8
paste input "Elijah Dunn"
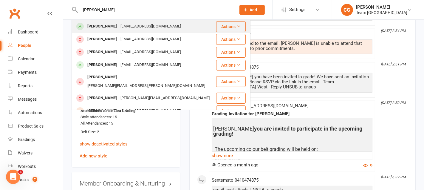
type input "Elijah Dunn"
click at [119, 25] on div "steph.todio@gmail.com" at bounding box center [151, 26] width 64 height 9
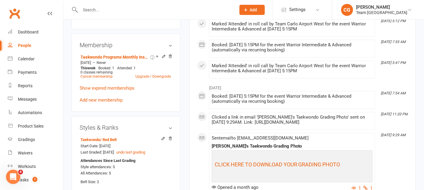
scroll to position [421, 0]
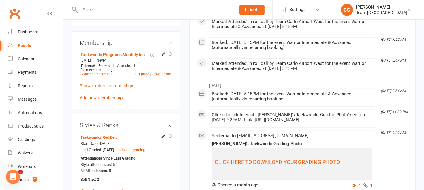
click at [99, 9] on input "text" at bounding box center [154, 10] width 153 height 8
paste input "Hugh White"
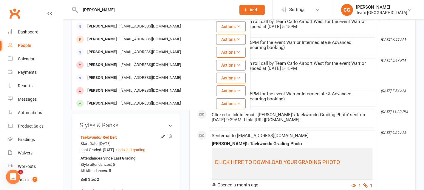
click at [126, 10] on input "Hugh White" at bounding box center [154, 10] width 153 height 8
paste input "Rowan Martin Fahy"
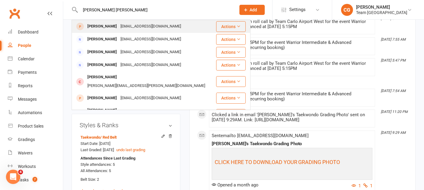
type input "Rowan Martin Fahy"
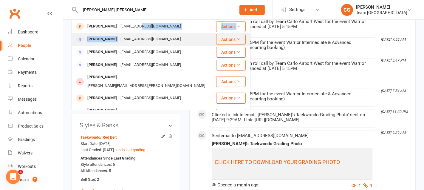
drag, startPoint x: 128, startPoint y: 29, endPoint x: 125, endPoint y: 35, distance: 6.0
click at [125, 35] on tbody "Rory Martin martinaliceelizabeth@gmail.com Actions Rebecca McGowan rebeccamcgow…" at bounding box center [161, 170] width 178 height 301
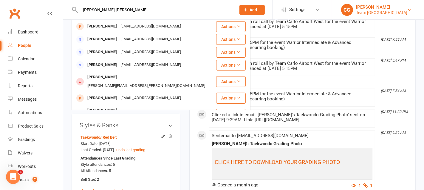
click at [379, 12] on div "Team Carlo Airport West" at bounding box center [381, 12] width 51 height 5
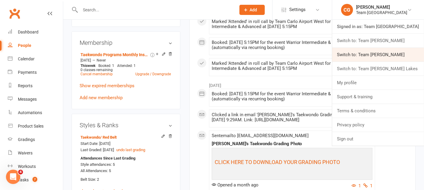
click at [366, 56] on link "Switch to: Team [PERSON_NAME]" at bounding box center [378, 55] width 92 height 14
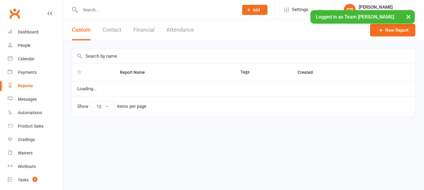
select select "100"
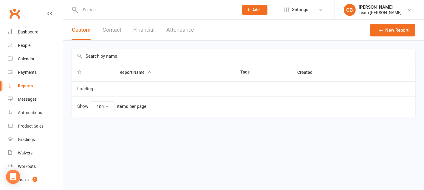
click at [96, 56] on input "text" at bounding box center [243, 56] width 343 height 14
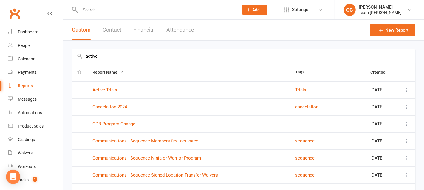
type input "active"
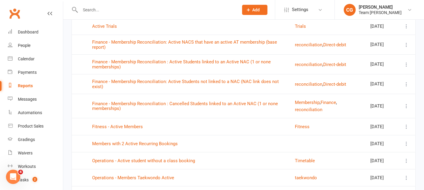
scroll to position [131, 0]
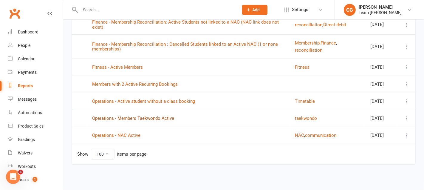
click at [126, 118] on link "Operations - Members Taekwondo Active" at bounding box center [133, 117] width 82 height 5
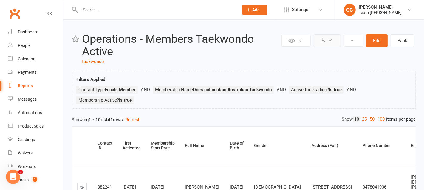
click at [329, 42] on button at bounding box center [327, 40] width 27 height 13
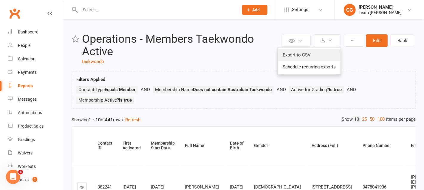
click at [320, 51] on link "Export to CSV" at bounding box center [309, 55] width 63 height 12
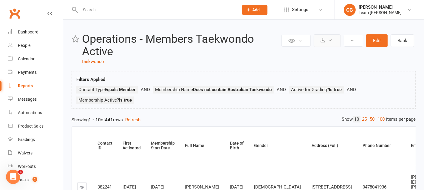
click at [328, 40] on button at bounding box center [327, 40] width 27 height 13
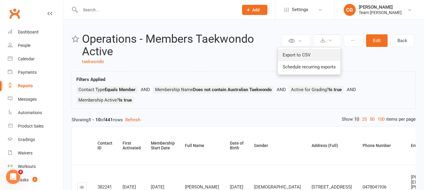
click at [322, 53] on link "Export to CSV" at bounding box center [309, 55] width 63 height 12
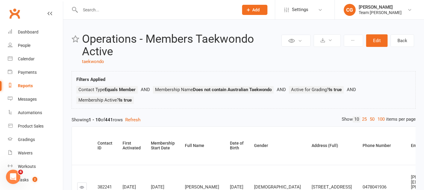
click at [91, 11] on input "text" at bounding box center [156, 10] width 156 height 8
paste input "Hugh White"
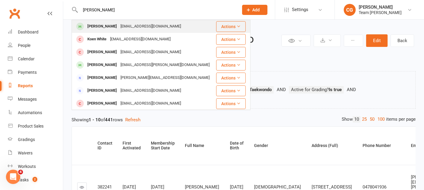
type input "Hugh White"
click at [103, 27] on div "Hugh White" at bounding box center [102, 26] width 33 height 9
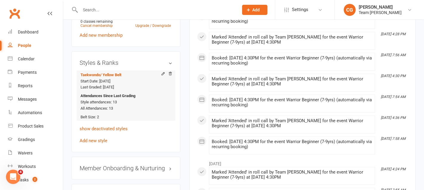
scroll to position [452, 0]
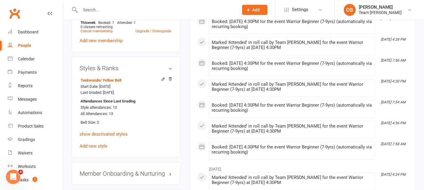
click at [103, 13] on input "text" at bounding box center [156, 10] width 156 height 8
paste input "Rowan Martin Fahy"
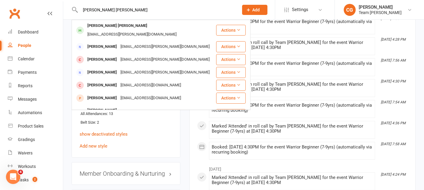
type input "Rowan Martin Fahy"
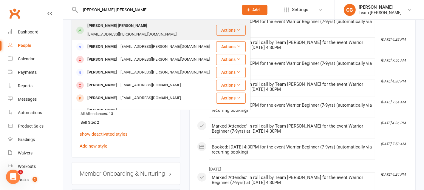
click at [162, 30] on div "kayla.j.martin@gmail.com" at bounding box center [132, 34] width 93 height 9
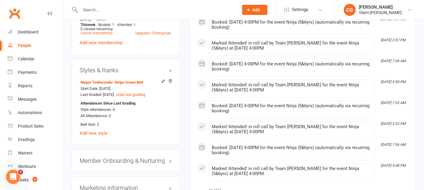
scroll to position [470, 0]
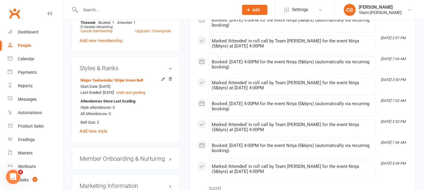
click at [88, 10] on input "text" at bounding box center [156, 10] width 156 height 8
paste input "Corbin Ritchie"
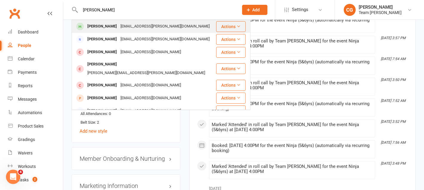
type input "Corbin Ritchie"
click at [113, 29] on div "Corbin Ritchie" at bounding box center [102, 26] width 33 height 9
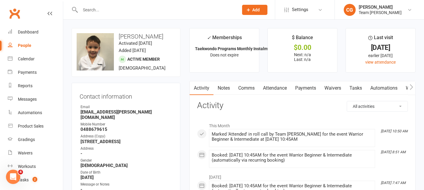
click at [110, 12] on input "text" at bounding box center [156, 10] width 156 height 8
paste input "Elsie Roberts"
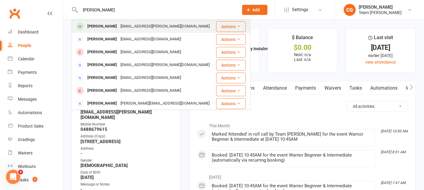
type input "Elsie Roberts"
click at [136, 30] on div "madi.pietra.james@gmail.com" at bounding box center [165, 26] width 93 height 9
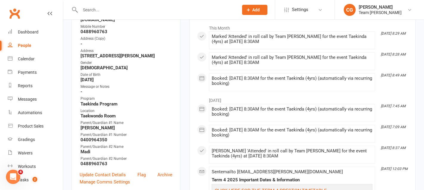
scroll to position [111, 0]
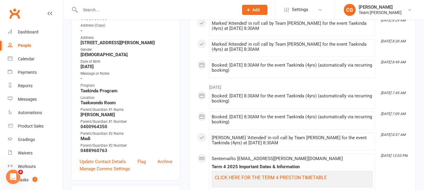
click at [109, 6] on input "text" at bounding box center [156, 10] width 156 height 8
paste input "Oscar Foggin"
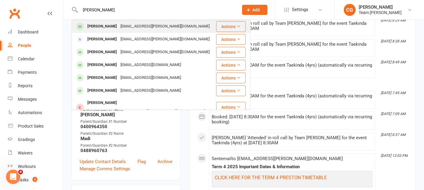
type input "Oscar Foggin"
click at [106, 25] on div "Oscar Foggin" at bounding box center [102, 26] width 33 height 9
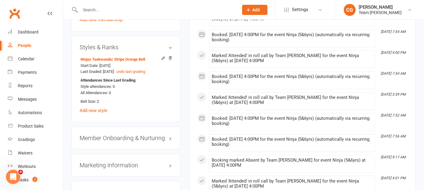
scroll to position [504, 0]
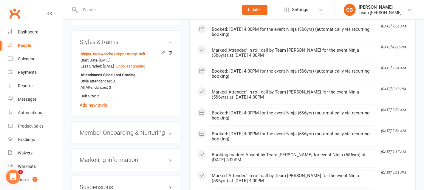
click at [95, 7] on input "text" at bounding box center [156, 10] width 156 height 8
paste input "Ayaana Dervishi"
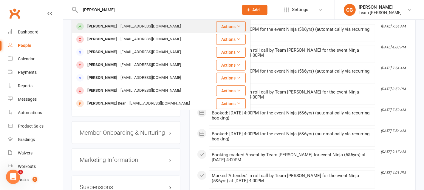
type input "Ayaana Dervishi"
click at [120, 27] on div "admin@beesecurity.au" at bounding box center [151, 26] width 64 height 9
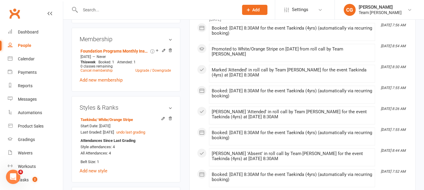
scroll to position [426, 0]
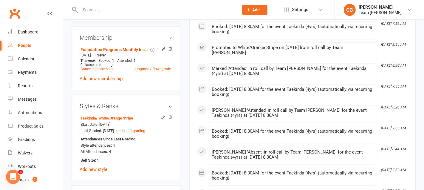
click at [89, 10] on input "text" at bounding box center [156, 10] width 156 height 8
paste input "Danuta Pham"
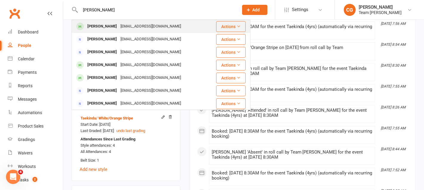
type input "Danuta Pham"
click at [119, 23] on div "Andrzejnowicki81@gmail.com" at bounding box center [151, 26] width 64 height 9
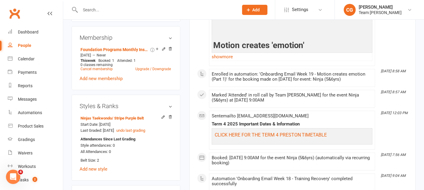
scroll to position [422, 0]
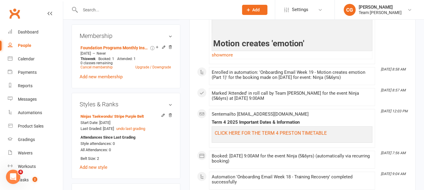
click at [104, 2] on div at bounding box center [153, 9] width 163 height 19
click at [104, 5] on div at bounding box center [153, 9] width 163 height 19
click at [105, 10] on input "text" at bounding box center [156, 10] width 156 height 8
paste input "Florence Hu-Wilson"
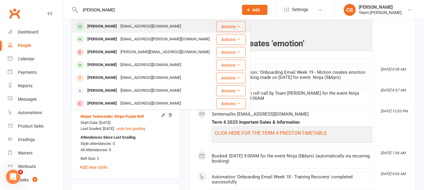
type input "Florence Hu-Wilson"
click at [117, 27] on div "Florence Hu-Wilson" at bounding box center [102, 26] width 33 height 9
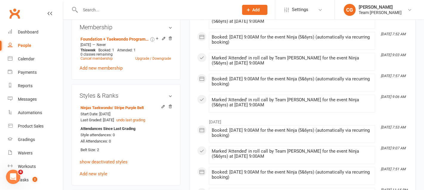
scroll to position [456, 0]
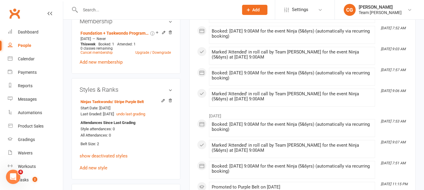
click at [103, 8] on input "text" at bounding box center [156, 10] width 156 height 8
paste input "Ernest Ainsworth"
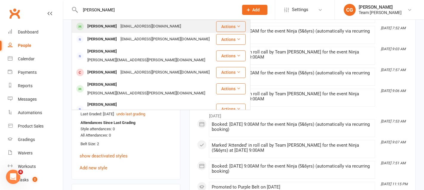
type input "Ernest Ainsworth"
click at [129, 25] on div "rimo_jess@hotmail.com" at bounding box center [151, 26] width 64 height 9
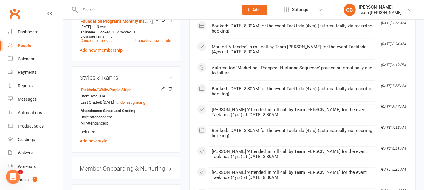
scroll to position [470, 0]
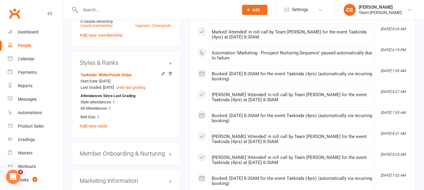
click at [80, 10] on input "text" at bounding box center [156, 10] width 156 height 8
paste input "Hamish Mcgregor"
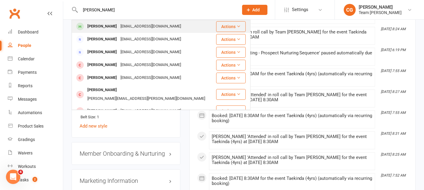
type input "Hamish Mcgregor"
click at [107, 28] on div "Hamish McGregor" at bounding box center [102, 26] width 33 height 9
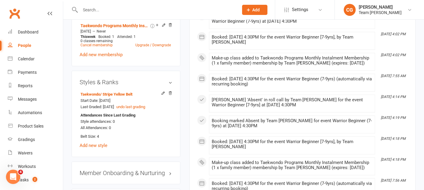
scroll to position [467, 0]
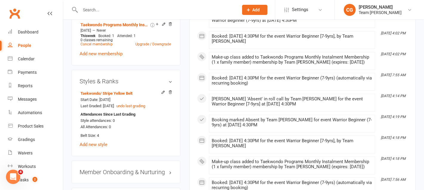
click at [102, 11] on input "text" at bounding box center [156, 10] width 156 height 8
paste input "Philippa Prescott"
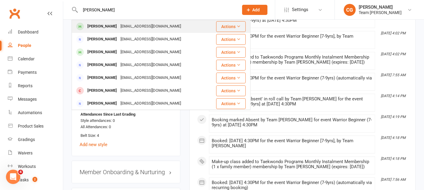
type input "Philippa Prescott"
click at [115, 25] on div "Philippa Prescott" at bounding box center [102, 26] width 33 height 9
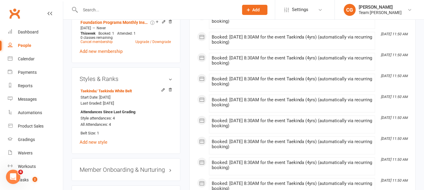
scroll to position [484, 0]
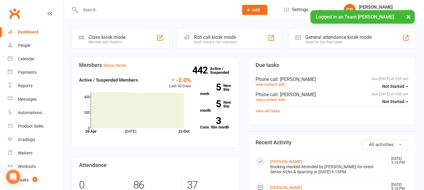
click at [110, 11] on input "text" at bounding box center [156, 10] width 156 height 8
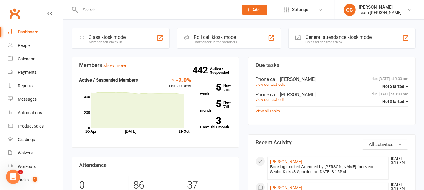
paste input "[PERSON_NAME]"
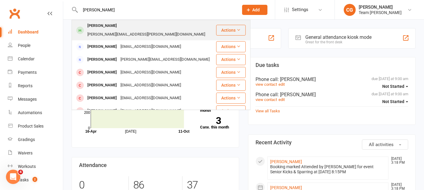
type input "[PERSON_NAME]"
click at [119, 25] on div "[PERSON_NAME]" at bounding box center [102, 25] width 33 height 9
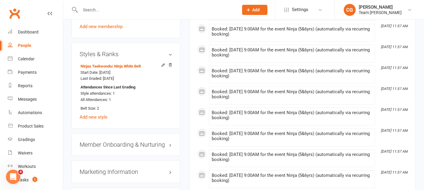
scroll to position [476, 0]
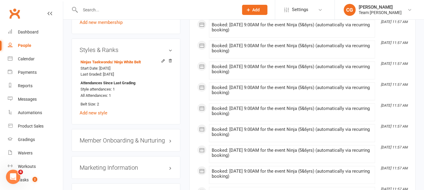
click at [87, 13] on input "text" at bounding box center [156, 10] width 156 height 8
paste input "[PERSON_NAME]"
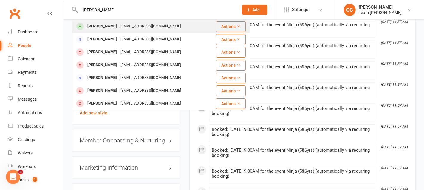
type input "[PERSON_NAME]"
click at [110, 22] on div "[PERSON_NAME]" at bounding box center [102, 26] width 33 height 9
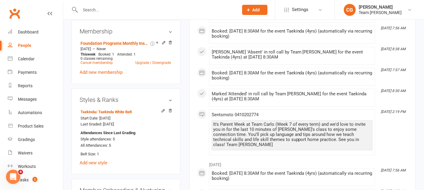
scroll to position [422, 0]
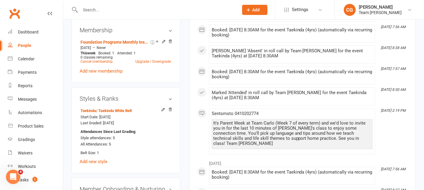
click at [101, 6] on input "text" at bounding box center [156, 10] width 156 height 8
paste input "[PERSON_NAME] (Kk) [PERSON_NAME]"
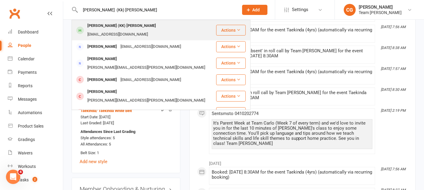
type input "[PERSON_NAME] (Kk) [PERSON_NAME]"
click at [118, 26] on div "[PERSON_NAME] (KK) [PERSON_NAME]" at bounding box center [122, 25] width 72 height 9
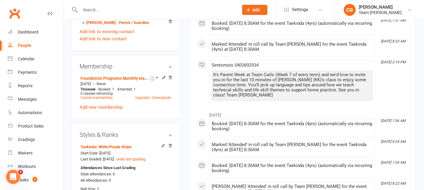
scroll to position [400, 0]
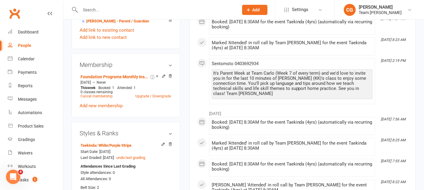
click at [98, 10] on input "text" at bounding box center [156, 10] width 156 height 8
paste input "[PERSON_NAME]"
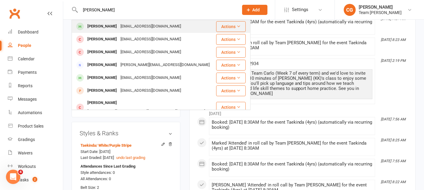
type input "[PERSON_NAME]"
click at [122, 29] on div "[EMAIL_ADDRESS][DOMAIN_NAME]" at bounding box center [151, 26] width 64 height 9
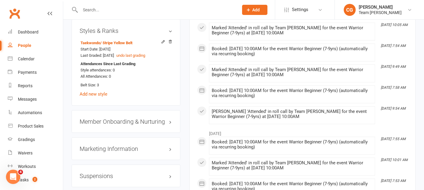
scroll to position [498, 0]
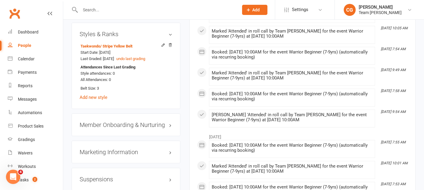
click at [76, 8] on icon at bounding box center [75, 9] width 7 height 7
click at [88, 9] on input "text" at bounding box center [156, 10] width 156 height 8
paste input "[PERSON_NAME]"
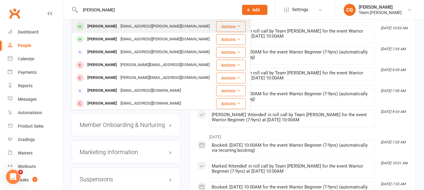
type input "[PERSON_NAME]"
click at [111, 24] on div "[PERSON_NAME]" at bounding box center [102, 26] width 33 height 9
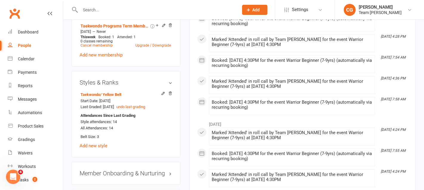
scroll to position [478, 0]
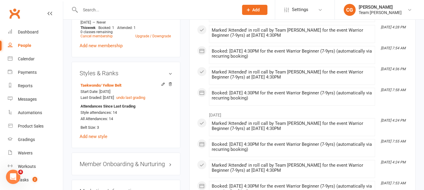
click at [87, 11] on input "text" at bounding box center [156, 10] width 156 height 8
paste input "[PERSON_NAME]"
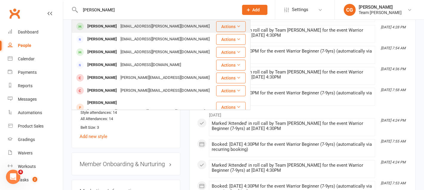
type input "[PERSON_NAME]"
click at [108, 24] on div "[PERSON_NAME]" at bounding box center [102, 26] width 33 height 9
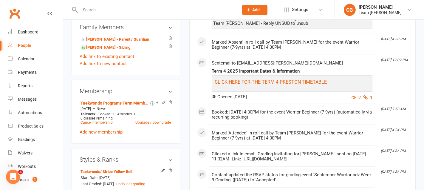
scroll to position [437, 0]
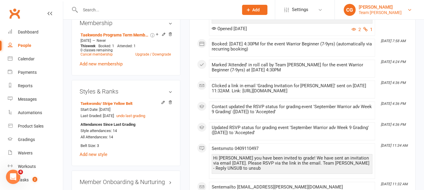
click at [381, 11] on div "Team [PERSON_NAME]" at bounding box center [380, 12] width 43 height 5
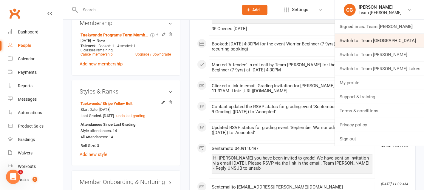
click at [377, 38] on link "Switch to: Team [GEOGRAPHIC_DATA]" at bounding box center [379, 41] width 89 height 14
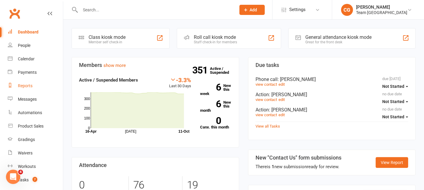
click at [32, 86] on div "Reports" at bounding box center [25, 85] width 15 height 5
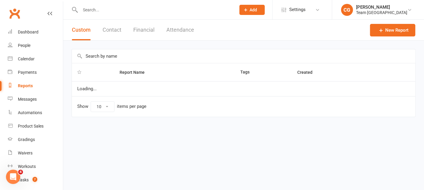
select select "100"
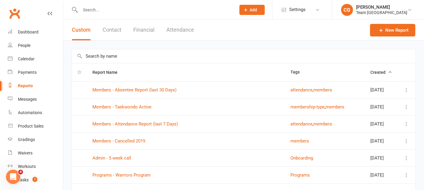
click at [102, 60] on input "text" at bounding box center [243, 56] width 343 height 14
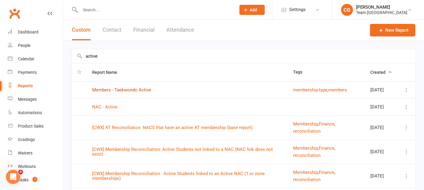
type input "active"
click at [131, 87] on link "Members - Taekwondo Active" at bounding box center [121, 89] width 59 height 5
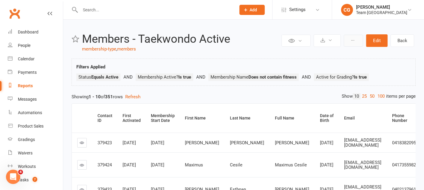
click at [355, 38] on icon at bounding box center [353, 40] width 4 height 4
click at [323, 38] on icon at bounding box center [322, 40] width 4 height 4
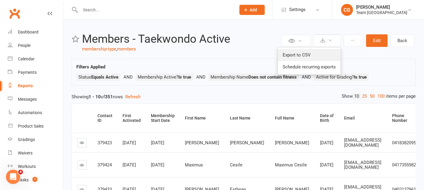
click at [320, 55] on link "Export to CSV" at bounding box center [309, 55] width 63 height 12
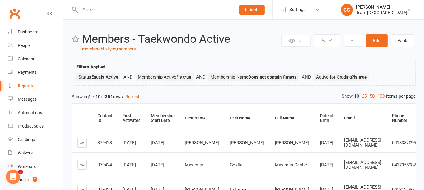
click at [104, 11] on input "text" at bounding box center [154, 10] width 153 height 8
paste input "[PERSON_NAME]"
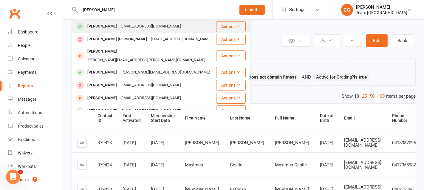
type input "[PERSON_NAME]"
click at [126, 24] on div "[EMAIL_ADDRESS][DOMAIN_NAME]" at bounding box center [151, 26] width 64 height 9
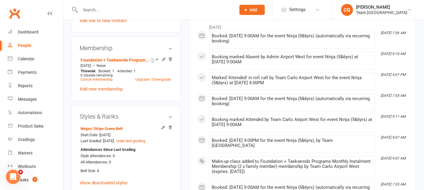
scroll to position [425, 0]
click at [94, 7] on input "text" at bounding box center [154, 10] width 153 height 8
paste input "[PERSON_NAME]"
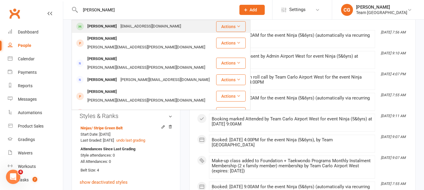
type input "[PERSON_NAME]"
click at [119, 26] on div "[EMAIL_ADDRESS][DOMAIN_NAME]" at bounding box center [151, 26] width 64 height 9
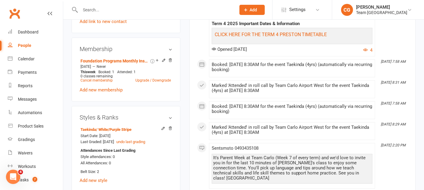
scroll to position [404, 0]
click at [101, 9] on input "text" at bounding box center [154, 10] width 153 height 8
paste input "[PERSON_NAME]"
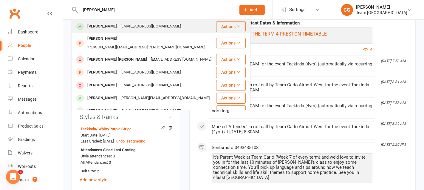
type input "[PERSON_NAME]"
click at [114, 25] on div "[PERSON_NAME]" at bounding box center [102, 26] width 33 height 9
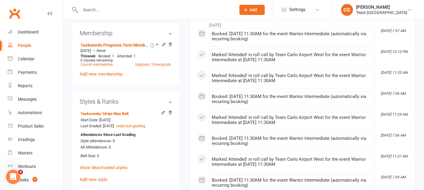
scroll to position [420, 0]
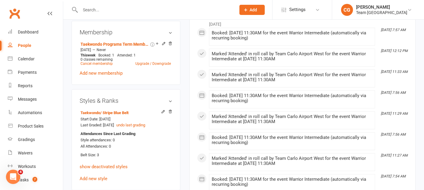
click at [92, 7] on input "text" at bounding box center [154, 10] width 153 height 8
paste input "[PERSON_NAME]"
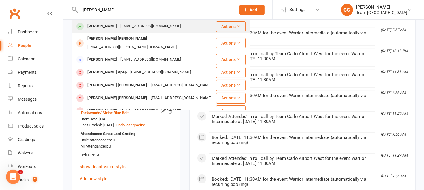
type input "[PERSON_NAME]"
click at [119, 27] on div "[EMAIL_ADDRESS][DOMAIN_NAME]" at bounding box center [151, 26] width 64 height 9
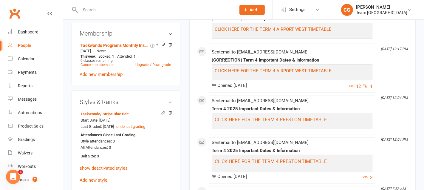
scroll to position [431, 0]
click at [100, 3] on div at bounding box center [152, 9] width 160 height 19
click at [100, 7] on input "text" at bounding box center [154, 10] width 153 height 8
paste input "[PERSON_NAME]"
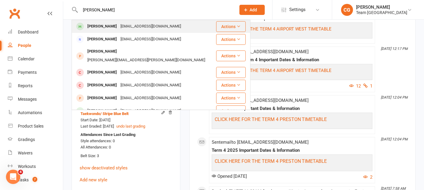
type input "[PERSON_NAME]"
click at [111, 24] on div "[PERSON_NAME]" at bounding box center [102, 26] width 33 height 9
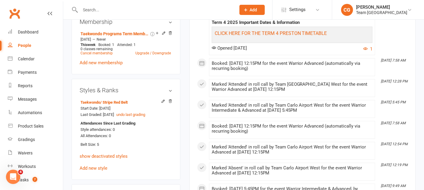
scroll to position [455, 0]
click at [384, 10] on div "Team [GEOGRAPHIC_DATA]" at bounding box center [381, 12] width 51 height 5
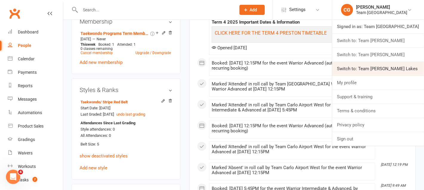
click at [377, 63] on link "Switch to: Team [PERSON_NAME] Lakes" at bounding box center [378, 69] width 92 height 14
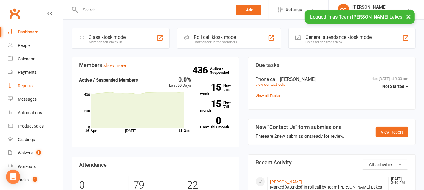
click at [29, 87] on div "Reports" at bounding box center [25, 85] width 15 height 5
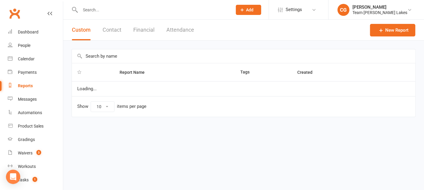
select select "50"
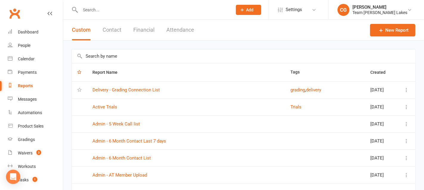
click at [107, 55] on input "text" at bounding box center [243, 56] width 343 height 14
type input "active"
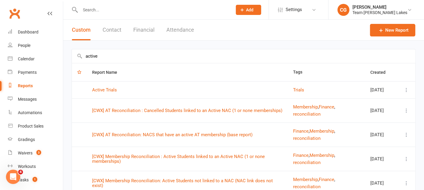
scroll to position [86, 0]
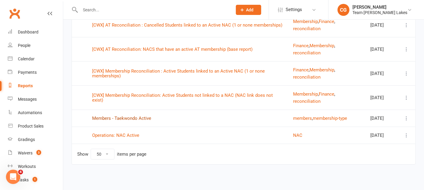
click at [124, 120] on link "Members - Taekwondo Active" at bounding box center [121, 117] width 59 height 5
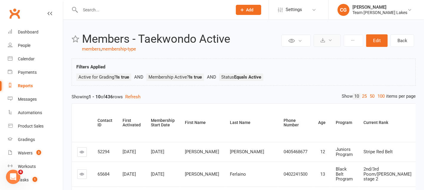
click at [326, 39] on button at bounding box center [327, 40] width 27 height 13
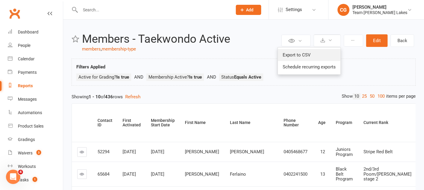
click at [321, 52] on link "Export to CSV" at bounding box center [309, 55] width 63 height 12
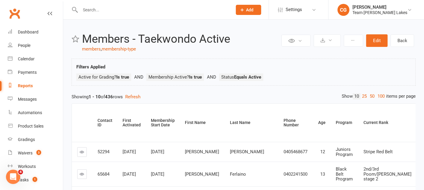
click at [94, 7] on input "text" at bounding box center [153, 10] width 150 height 8
paste input "[PERSON_NAME]"
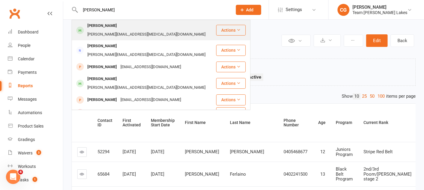
type input "[PERSON_NAME]"
click at [106, 26] on div "[PERSON_NAME]" at bounding box center [102, 25] width 33 height 9
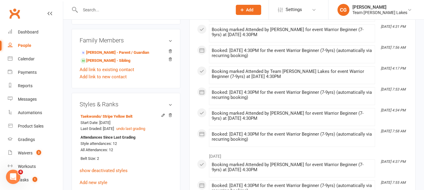
scroll to position [446, 0]
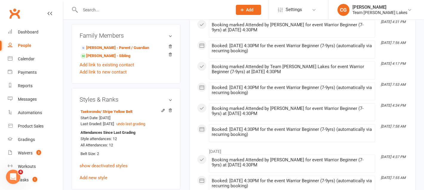
click at [112, 6] on input "text" at bounding box center [153, 10] width 150 height 8
paste input "[PERSON_NAME]"
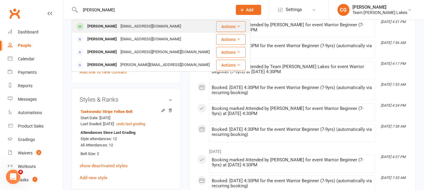
type input "[PERSON_NAME]"
click at [123, 28] on div "[EMAIL_ADDRESS][DOMAIN_NAME]" at bounding box center [151, 26] width 64 height 9
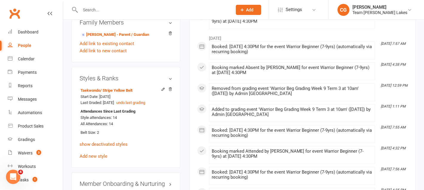
scroll to position [435, 0]
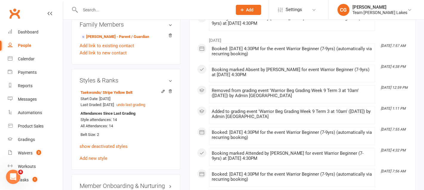
click at [97, 8] on input "text" at bounding box center [153, 10] width 150 height 8
paste input "[PERSON_NAME]"
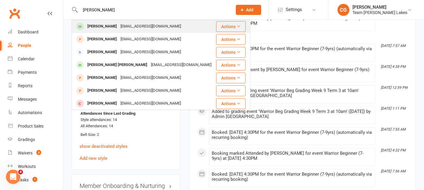
type input "[PERSON_NAME]"
click at [112, 24] on div "[PERSON_NAME]" at bounding box center [102, 26] width 33 height 9
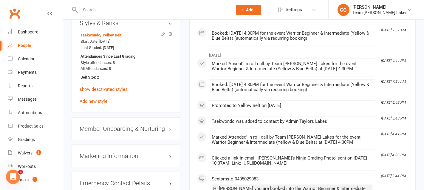
scroll to position [516, 0]
click at [106, 4] on div at bounding box center [150, 9] width 157 height 19
click at [106, 10] on input "text" at bounding box center [153, 10] width 150 height 8
paste input "[PERSON_NAME]"
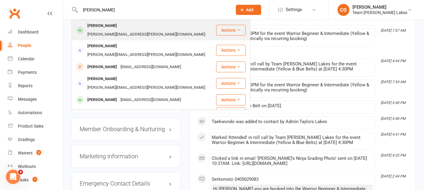
type input "[PERSON_NAME]"
click at [118, 30] on div "[PERSON_NAME][EMAIL_ADDRESS][PERSON_NAME][DOMAIN_NAME]" at bounding box center [146, 34] width 121 height 9
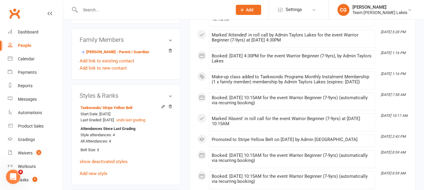
scroll to position [441, 0]
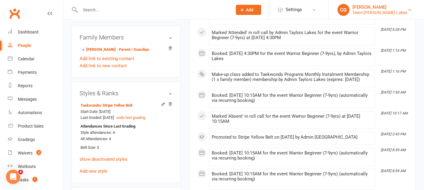
click at [380, 8] on div "[PERSON_NAME]" at bounding box center [379, 6] width 55 height 5
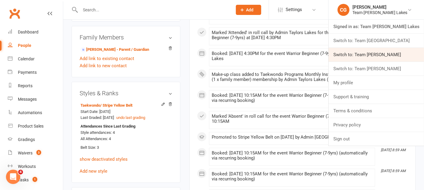
click at [375, 58] on link "Switch to: Team Carlo Ivanhoe" at bounding box center [376, 55] width 95 height 14
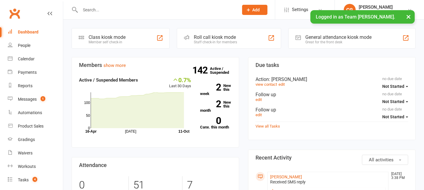
click at [28, 30] on div "Dashboard" at bounding box center [28, 32] width 21 height 5
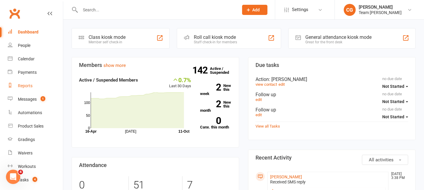
click at [25, 87] on div "Reports" at bounding box center [25, 85] width 15 height 5
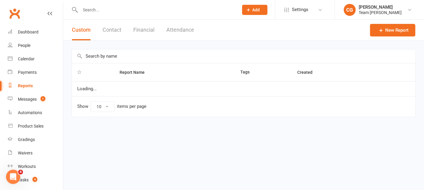
select select "50"
click at [108, 54] on input "text" at bounding box center [243, 56] width 343 height 14
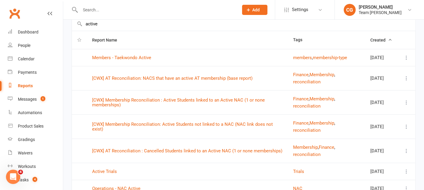
scroll to position [30, 0]
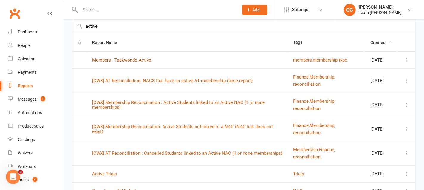
type input "active"
click at [125, 59] on link "Members - Taekwondo Active" at bounding box center [121, 59] width 59 height 5
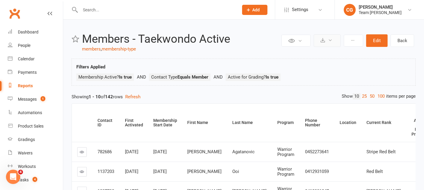
click at [329, 40] on icon at bounding box center [330, 40] width 4 height 4
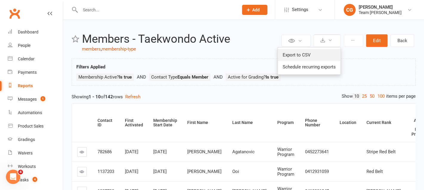
click at [318, 55] on link "Export to CSV" at bounding box center [309, 55] width 63 height 12
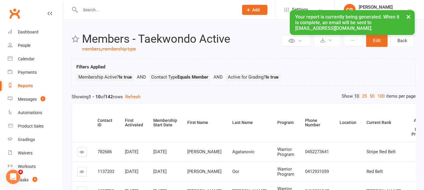
click at [407, 18] on button "×" at bounding box center [408, 16] width 11 height 13
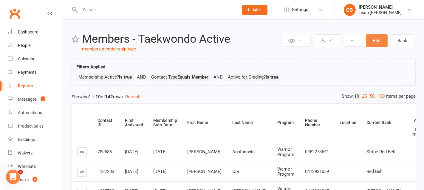
click at [371, 38] on button "Edit" at bounding box center [376, 40] width 21 height 13
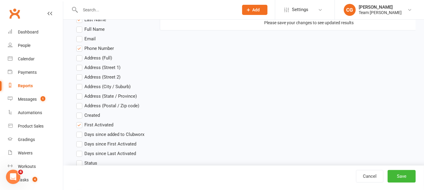
scroll to position [214, 0]
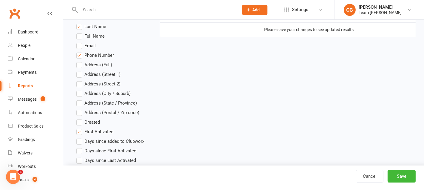
click at [79, 36] on label "Full Name" at bounding box center [90, 35] width 28 height 7
click at [79, 32] on input "Full Name" at bounding box center [78, 32] width 4 height 0
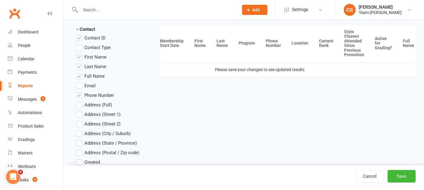
scroll to position [171, 0]
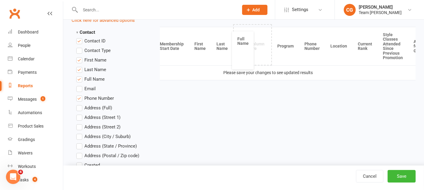
drag, startPoint x: 404, startPoint y: 44, endPoint x: 242, endPoint y: 48, distance: 161.9
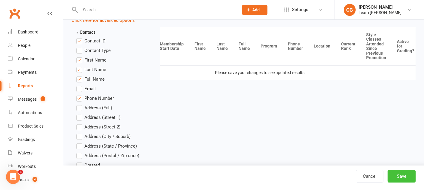
click at [401, 173] on button "Save" at bounding box center [402, 176] width 28 height 13
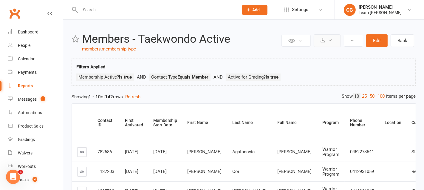
click at [319, 38] on button at bounding box center [327, 40] width 27 height 13
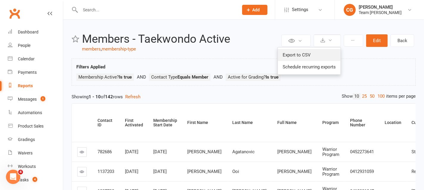
click at [319, 52] on link "Export to CSV" at bounding box center [309, 55] width 63 height 12
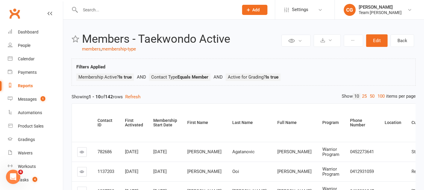
click at [118, 8] on input "text" at bounding box center [156, 10] width 156 height 8
paste input "[PERSON_NAME]"
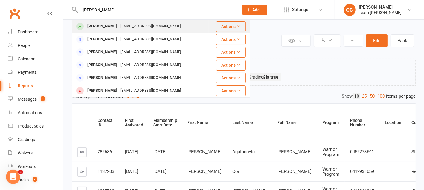
type input "[PERSON_NAME]"
click at [104, 25] on div "[PERSON_NAME]" at bounding box center [102, 26] width 33 height 9
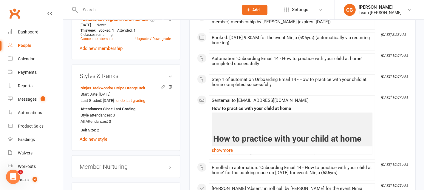
scroll to position [473, 0]
